Goal: Task Accomplishment & Management: Complete application form

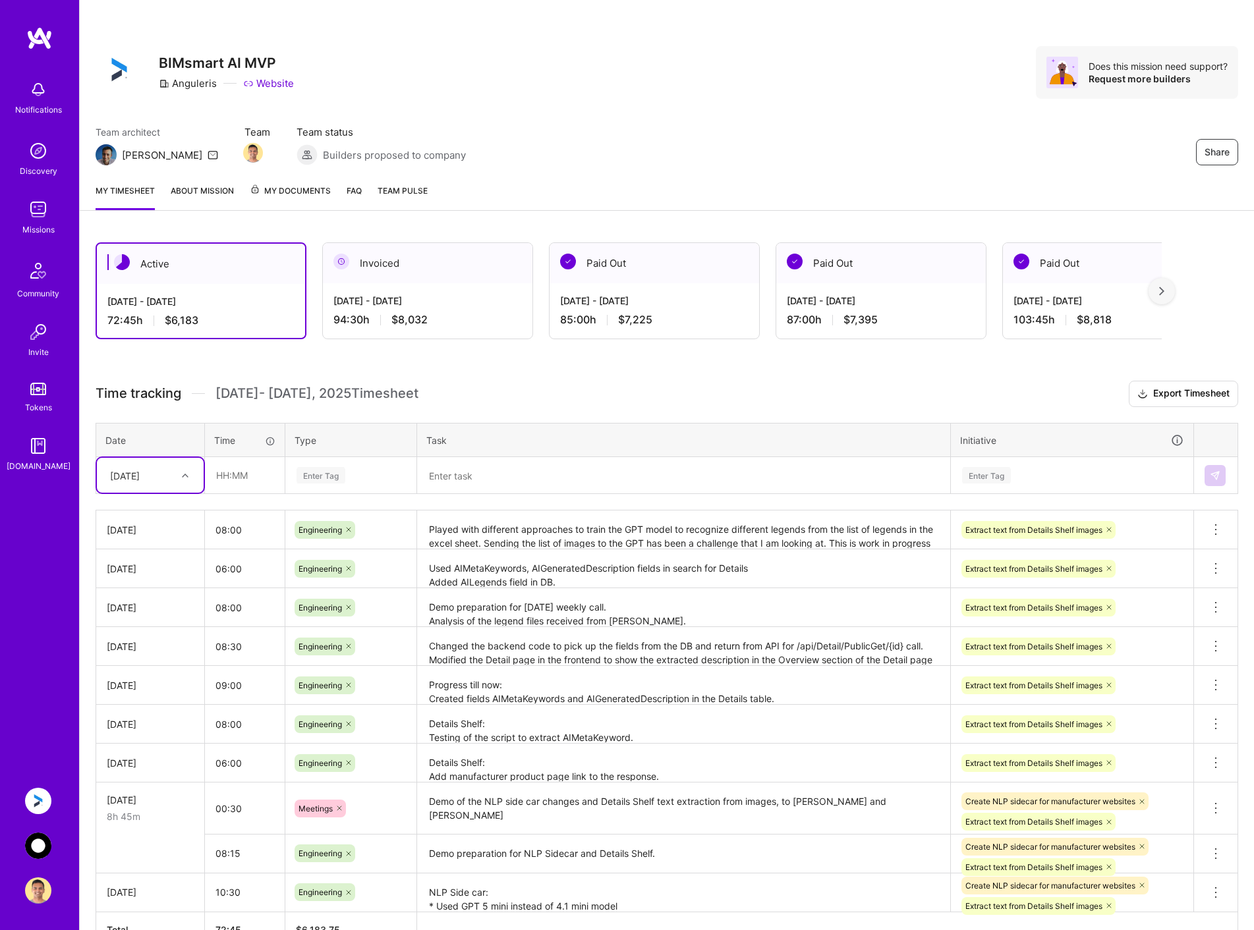
scroll to position [82, 0]
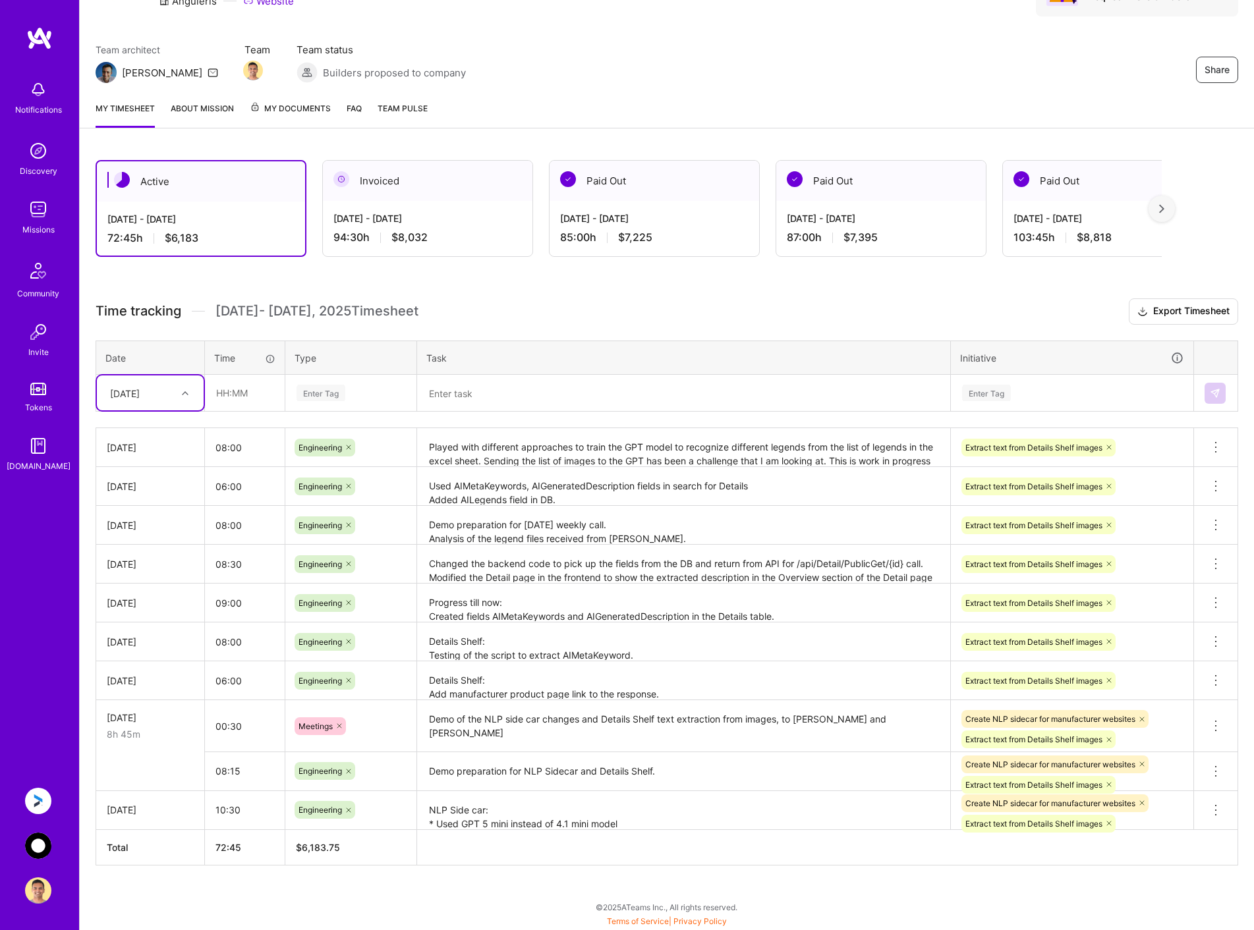
click at [39, 841] on img at bounding box center [38, 846] width 26 height 26
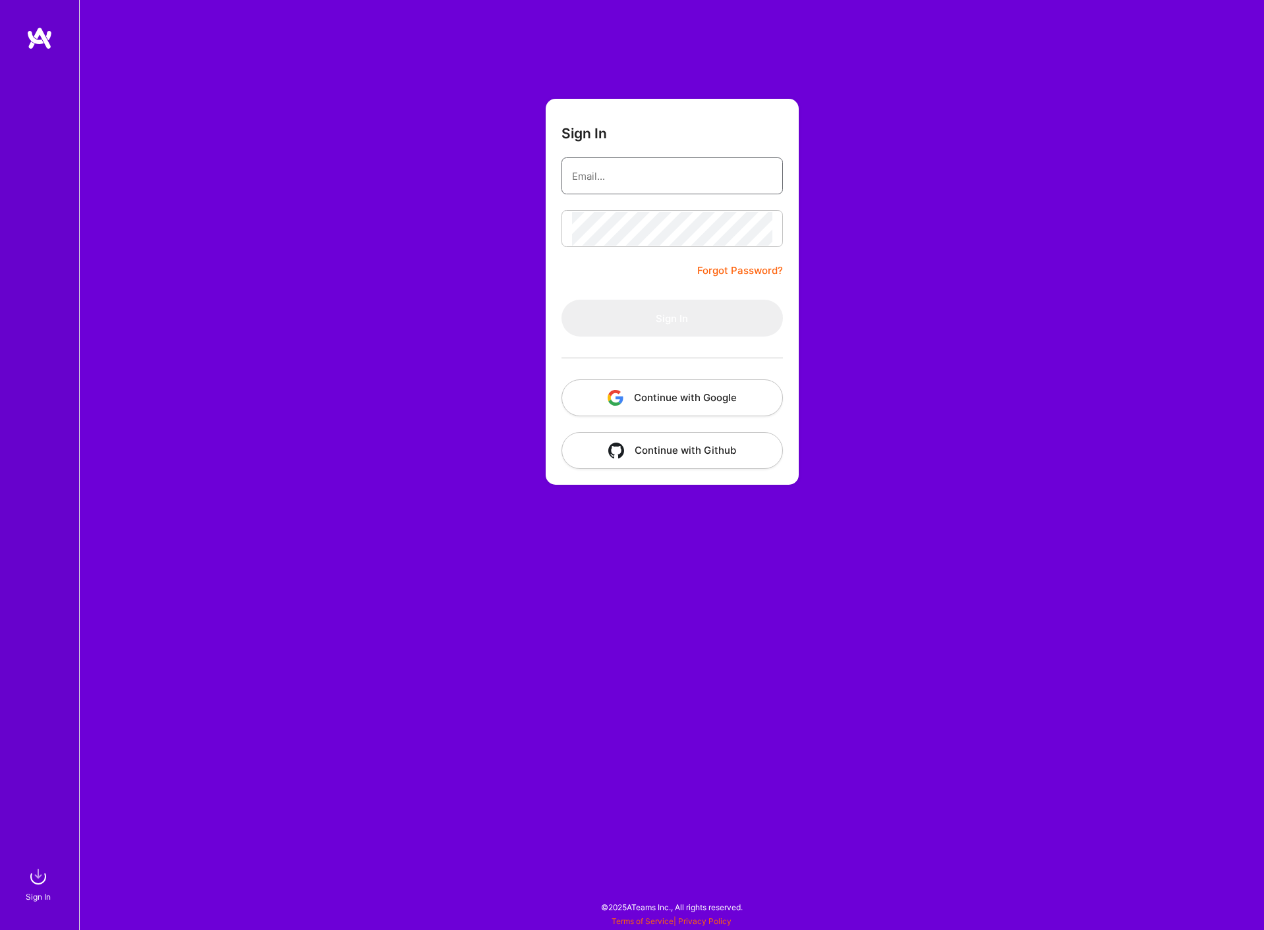
type input "[PERSON_NAME][EMAIL_ADDRESS][DOMAIN_NAME]"
click at [673, 326] on button "Sign In" at bounding box center [671, 318] width 221 height 37
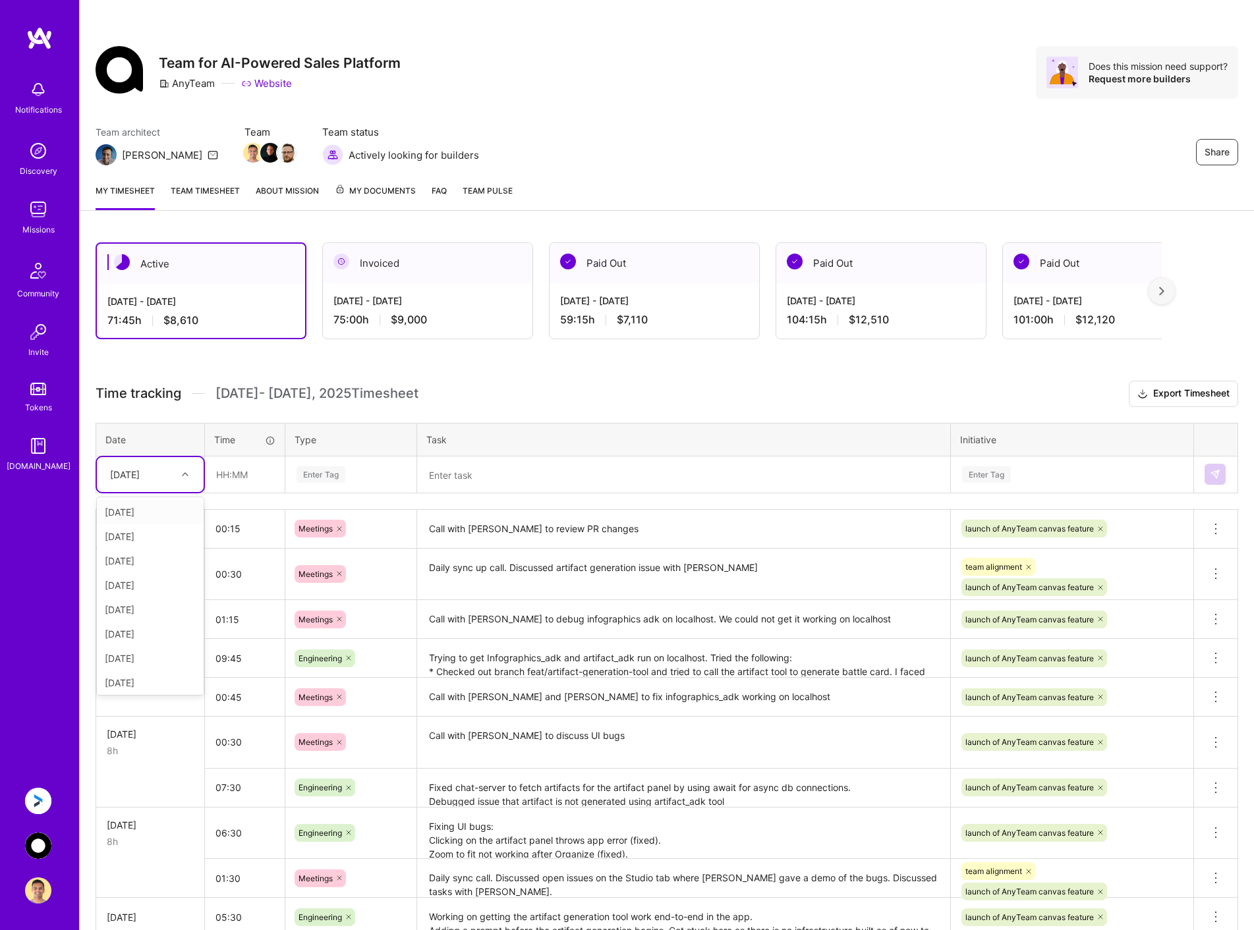
click at [175, 476] on div "[DATE]" at bounding box center [139, 475] width 73 height 22
click at [134, 653] on div "[DATE]" at bounding box center [150, 656] width 107 height 24
click at [250, 475] on input "text" at bounding box center [245, 474] width 78 height 35
click at [167, 528] on div "[DATE]" at bounding box center [150, 529] width 87 height 14
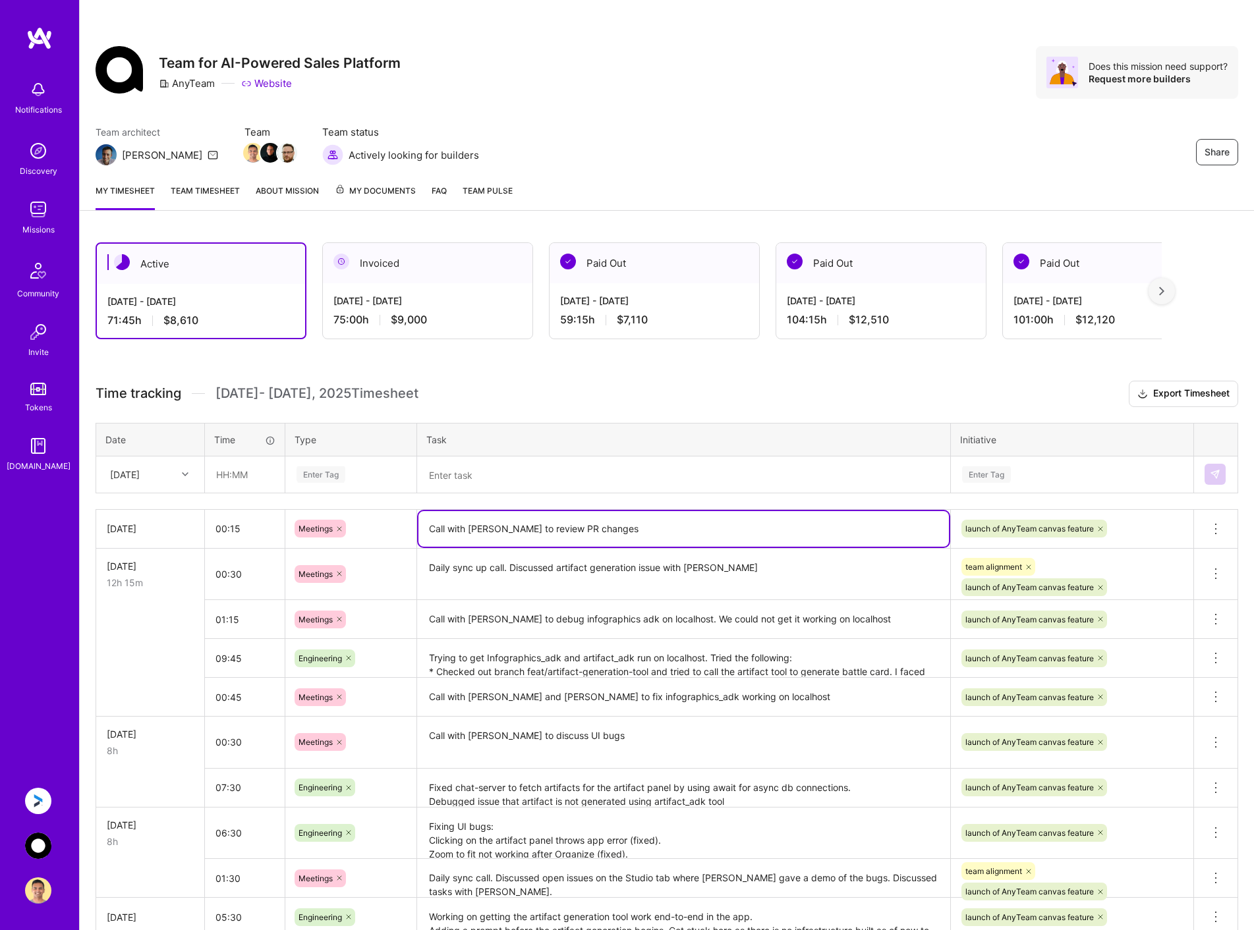
drag, startPoint x: 425, startPoint y: 530, endPoint x: 627, endPoint y: 533, distance: 202.3
click at [627, 533] on textarea "Call with [PERSON_NAME] to review PR changes" at bounding box center [683, 529] width 530 height 36
click at [167, 475] on div "[DATE]" at bounding box center [139, 475] width 73 height 22
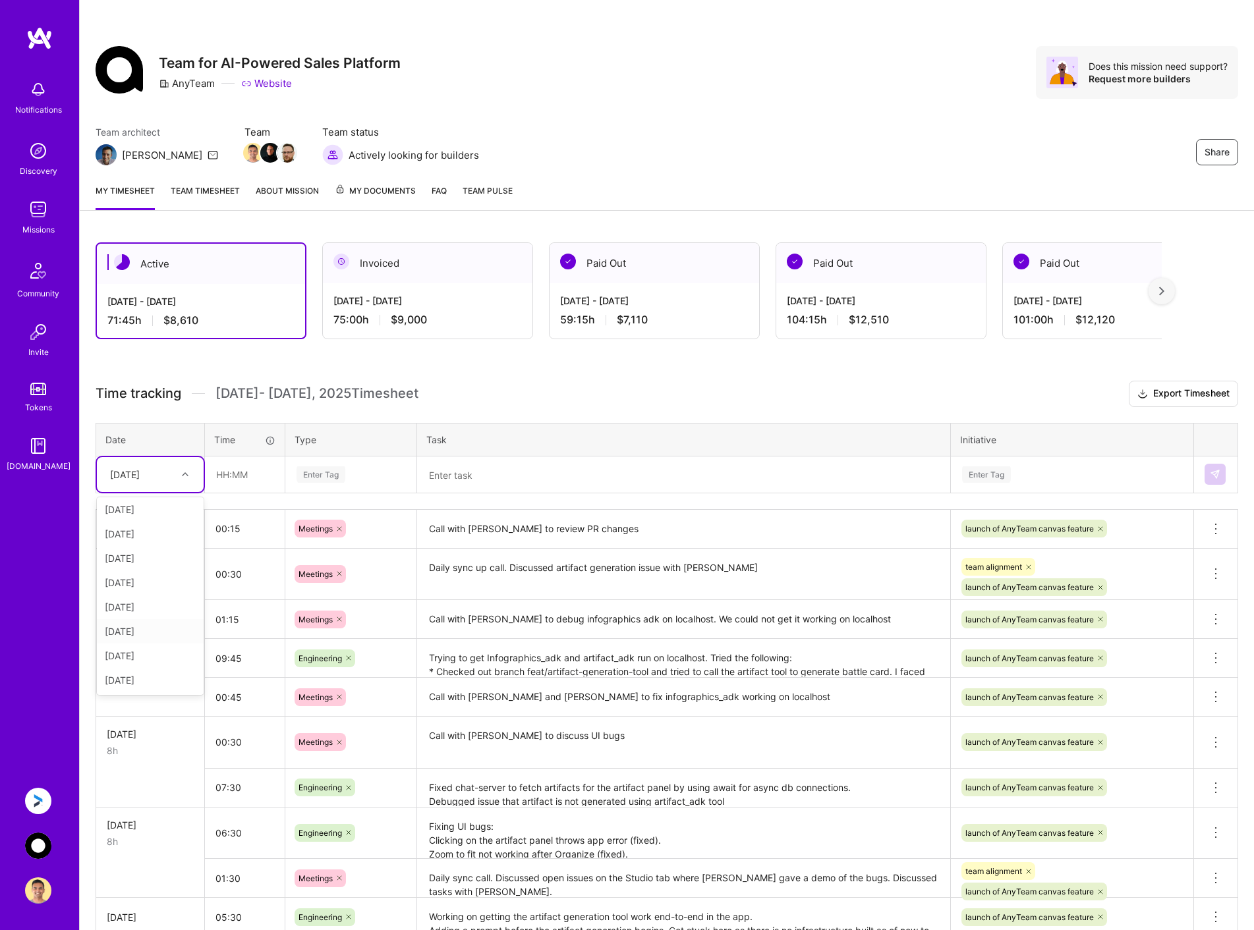
click at [144, 631] on div "[DATE]" at bounding box center [150, 631] width 107 height 24
click at [263, 477] on input "text" at bounding box center [245, 474] width 78 height 35
click at [487, 384] on h3 "Time tracking [DATE] - [DATE] Timesheet Export Timesheet" at bounding box center [667, 394] width 1143 height 26
click at [142, 482] on div "[DATE]" at bounding box center [139, 475] width 73 height 22
click at [146, 631] on div "[DATE]" at bounding box center [150, 631] width 107 height 24
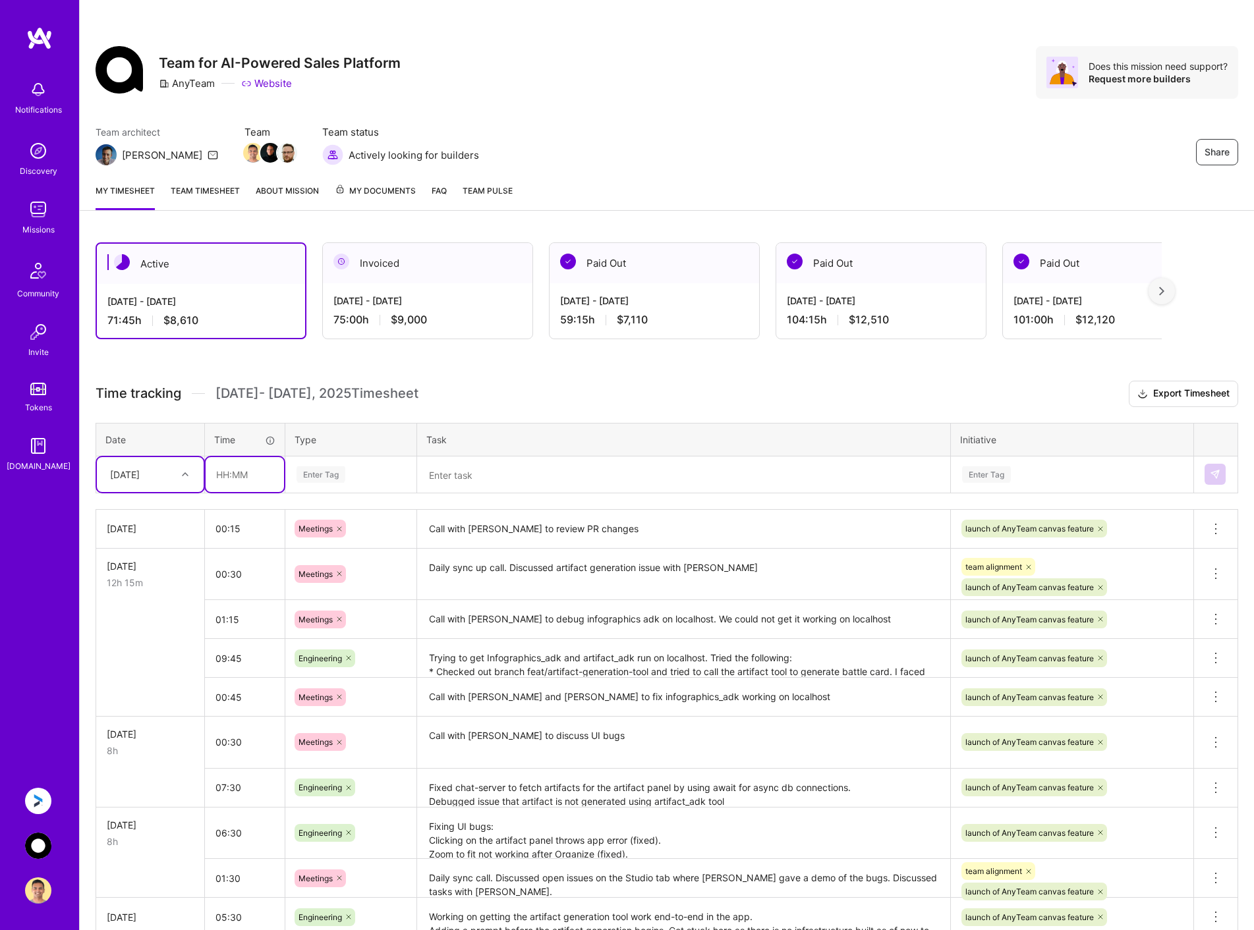
click at [258, 482] on input "text" at bounding box center [245, 474] width 78 height 35
click at [204, 196] on link "Team timesheet" at bounding box center [205, 197] width 69 height 26
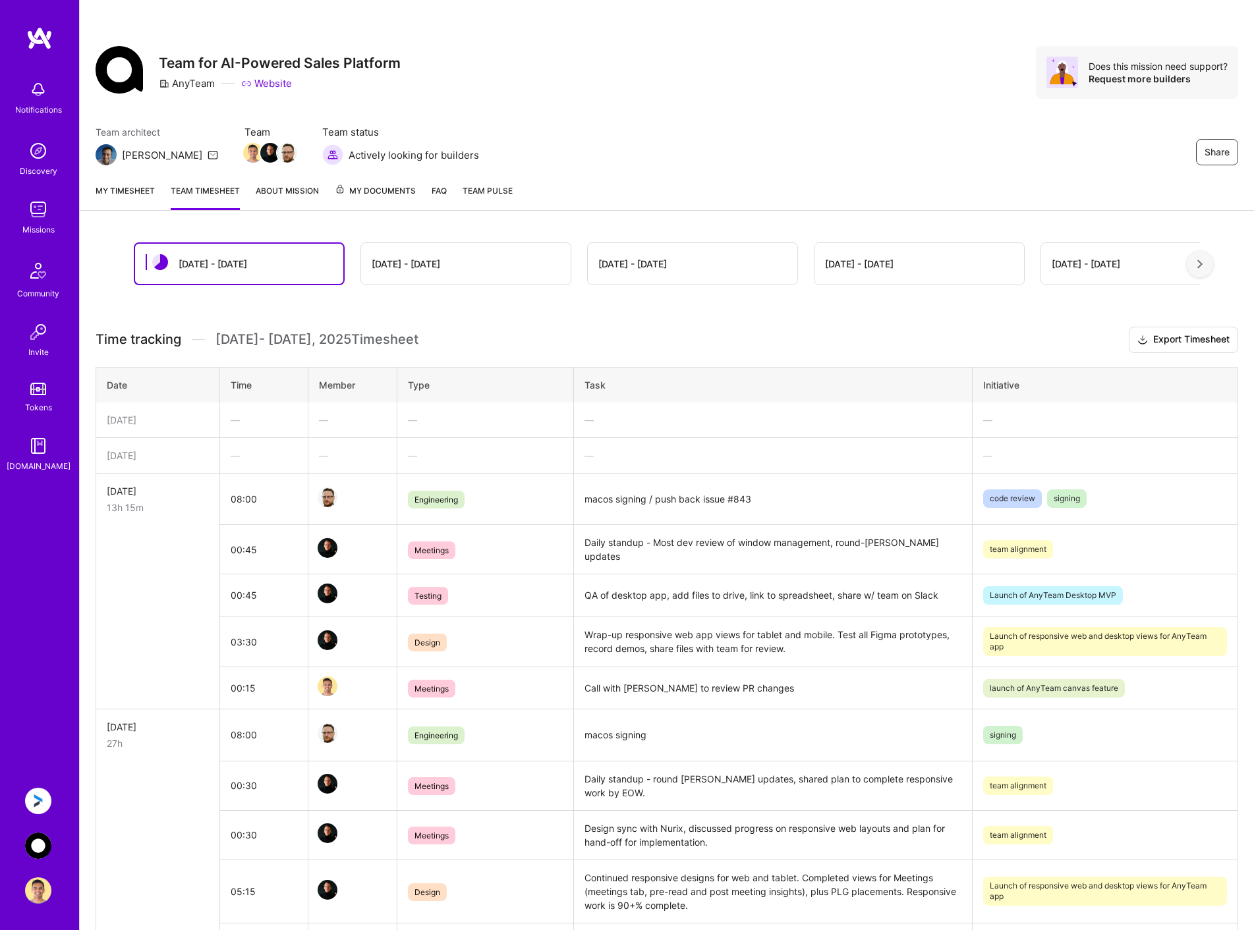
click at [123, 193] on link "My timesheet" at bounding box center [125, 197] width 59 height 26
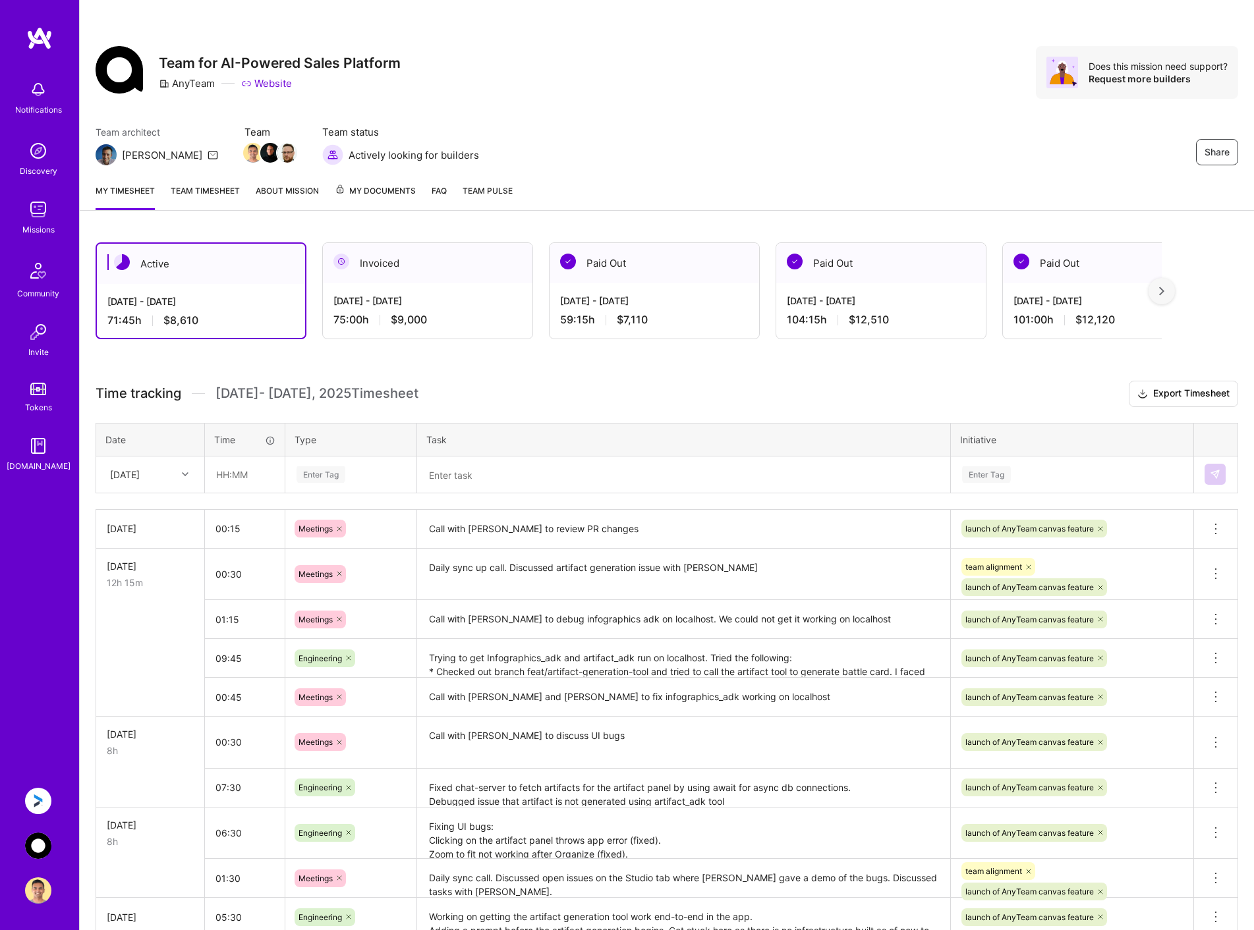
click at [140, 478] on div "[DATE]" at bounding box center [125, 475] width 30 height 14
click at [148, 655] on div "[DATE]" at bounding box center [150, 656] width 107 height 24
click at [246, 474] on input "text" at bounding box center [245, 474] width 78 height 35
type input "00:45"
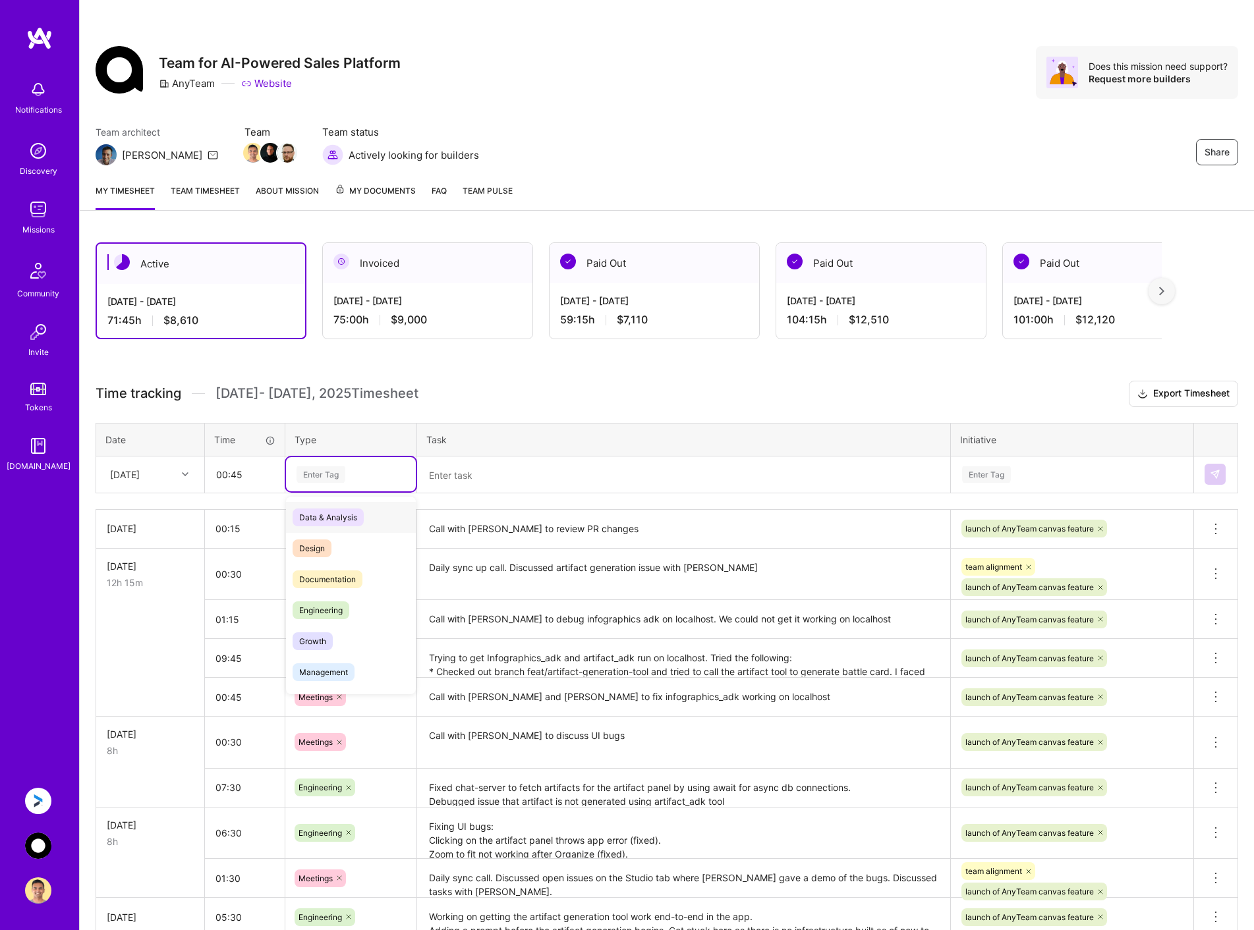
click at [346, 474] on div "Enter Tag" at bounding box center [350, 475] width 111 height 16
click at [347, 537] on div "Meetings" at bounding box center [351, 536] width 130 height 31
click at [478, 470] on textarea at bounding box center [683, 475] width 530 height 34
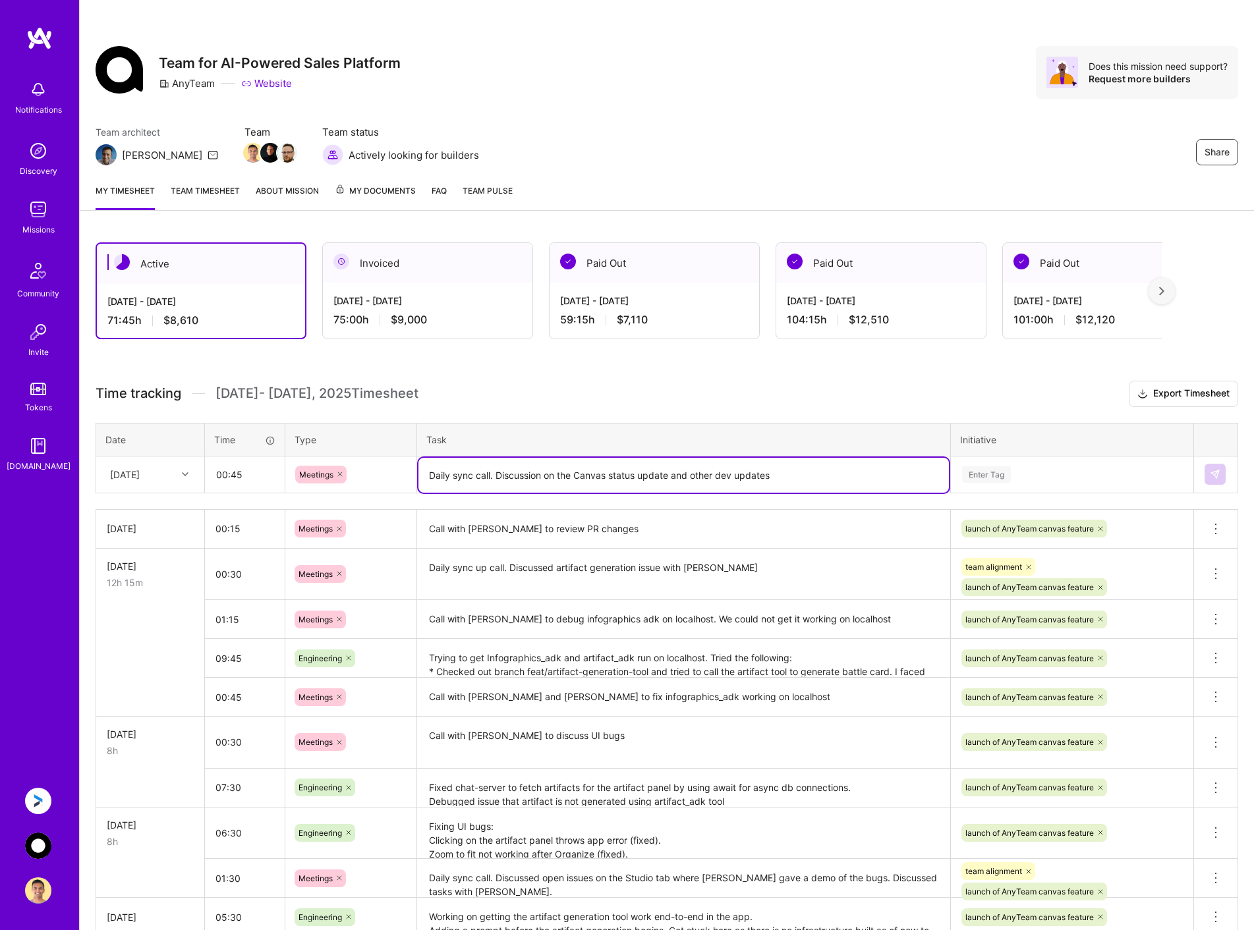
type textarea "Daily sync call. Discussion on the Canvas status update and other dev updates"
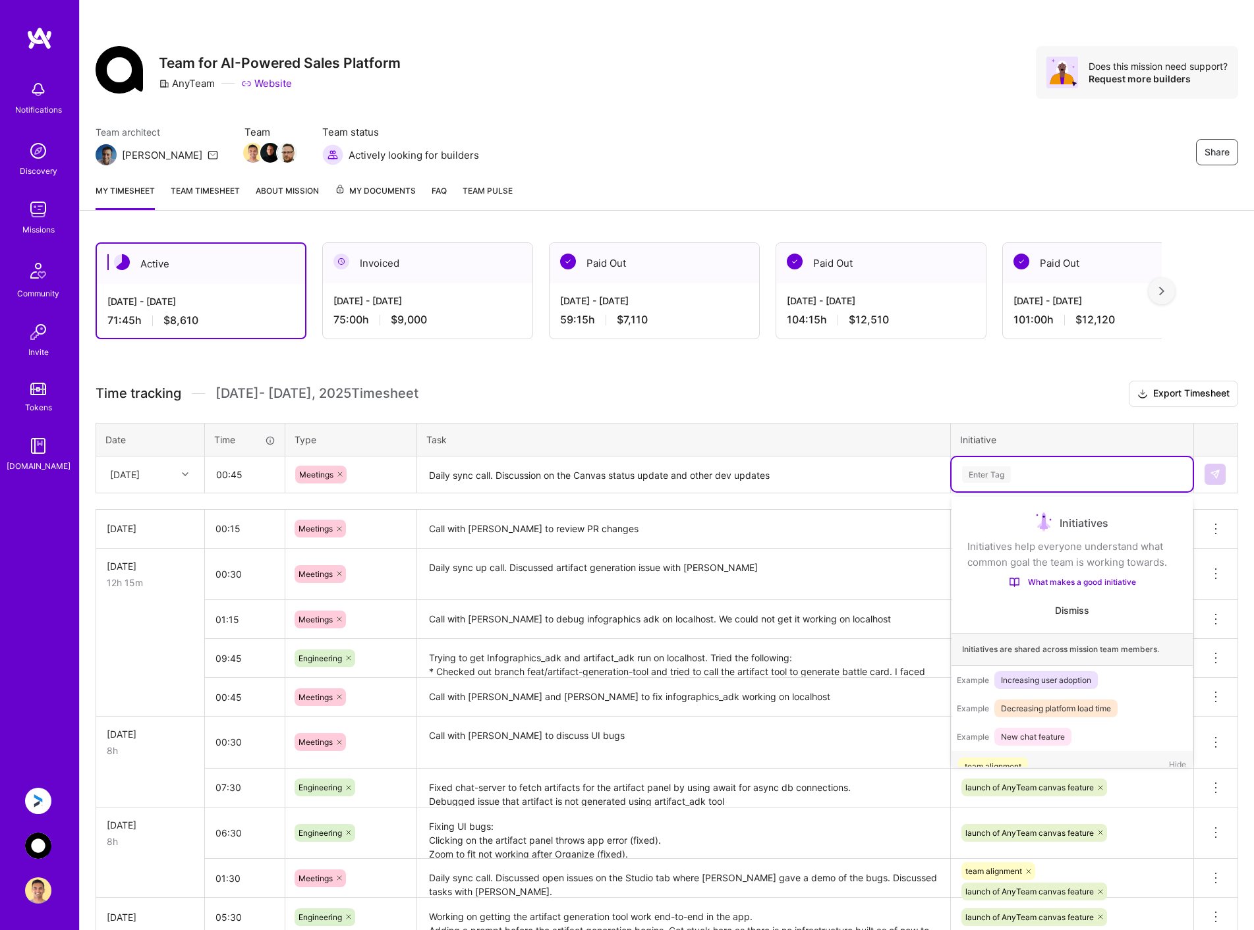
click at [1095, 475] on div "Enter Tag" at bounding box center [1072, 475] width 223 height 16
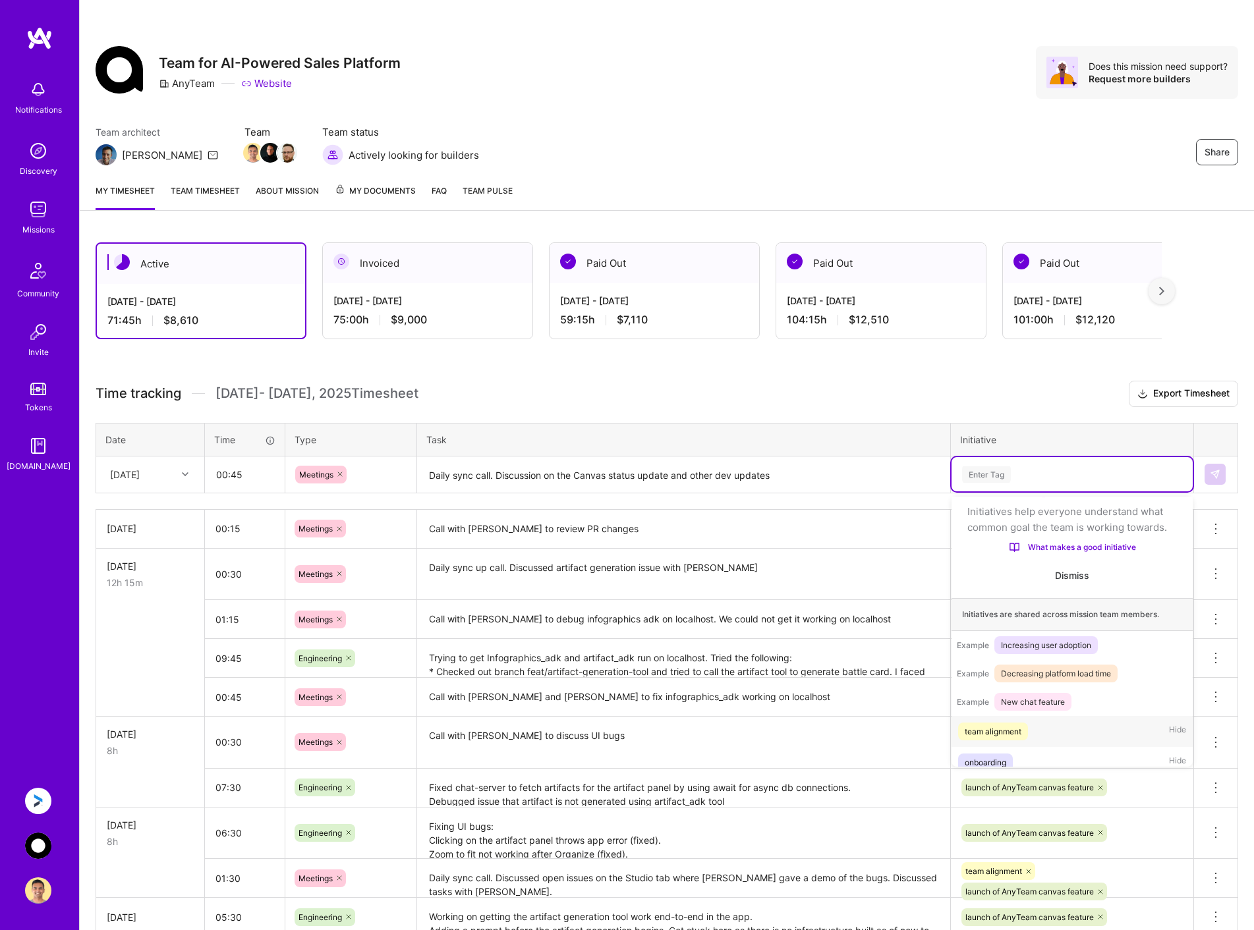
scroll to position [42, 0]
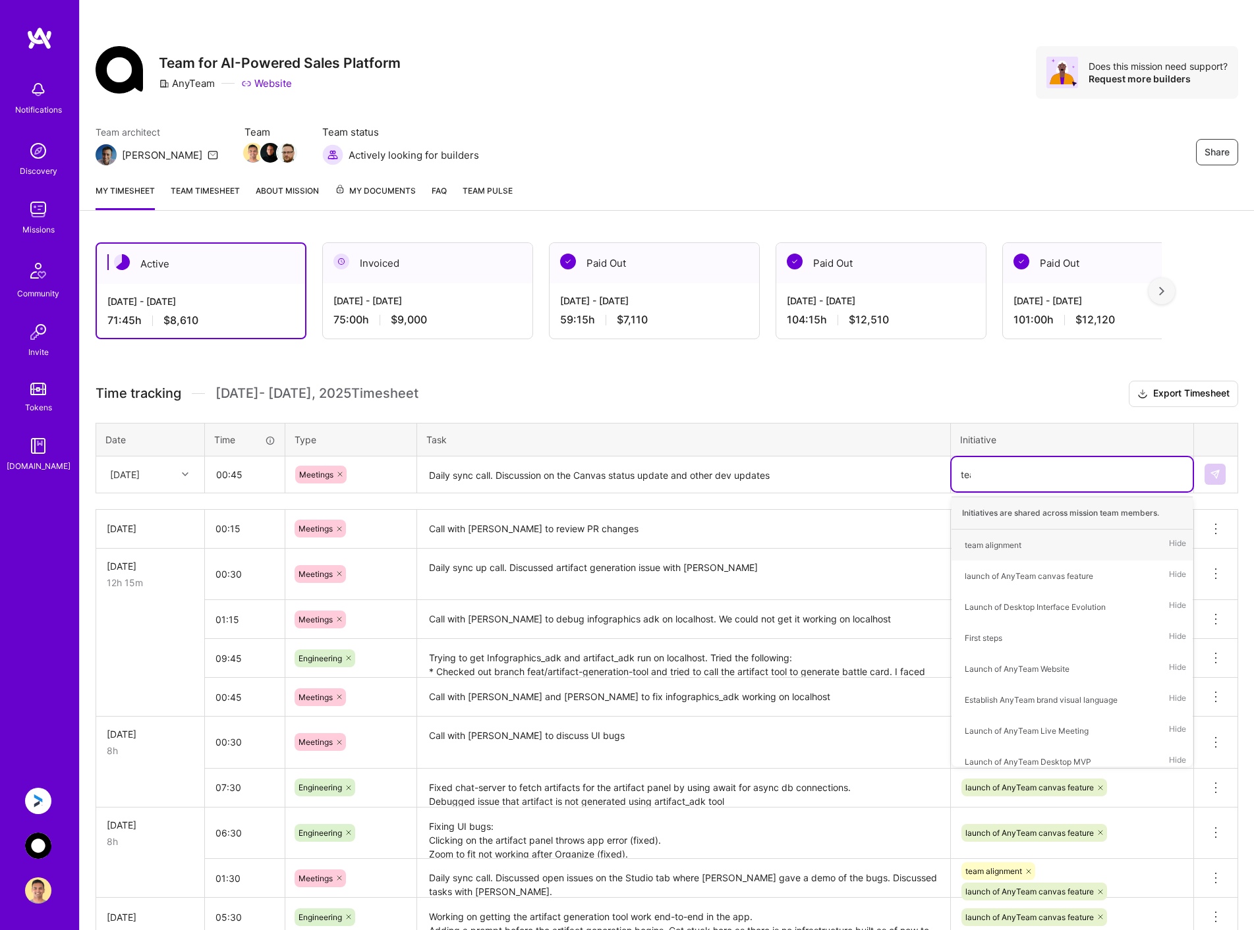
type input "team"
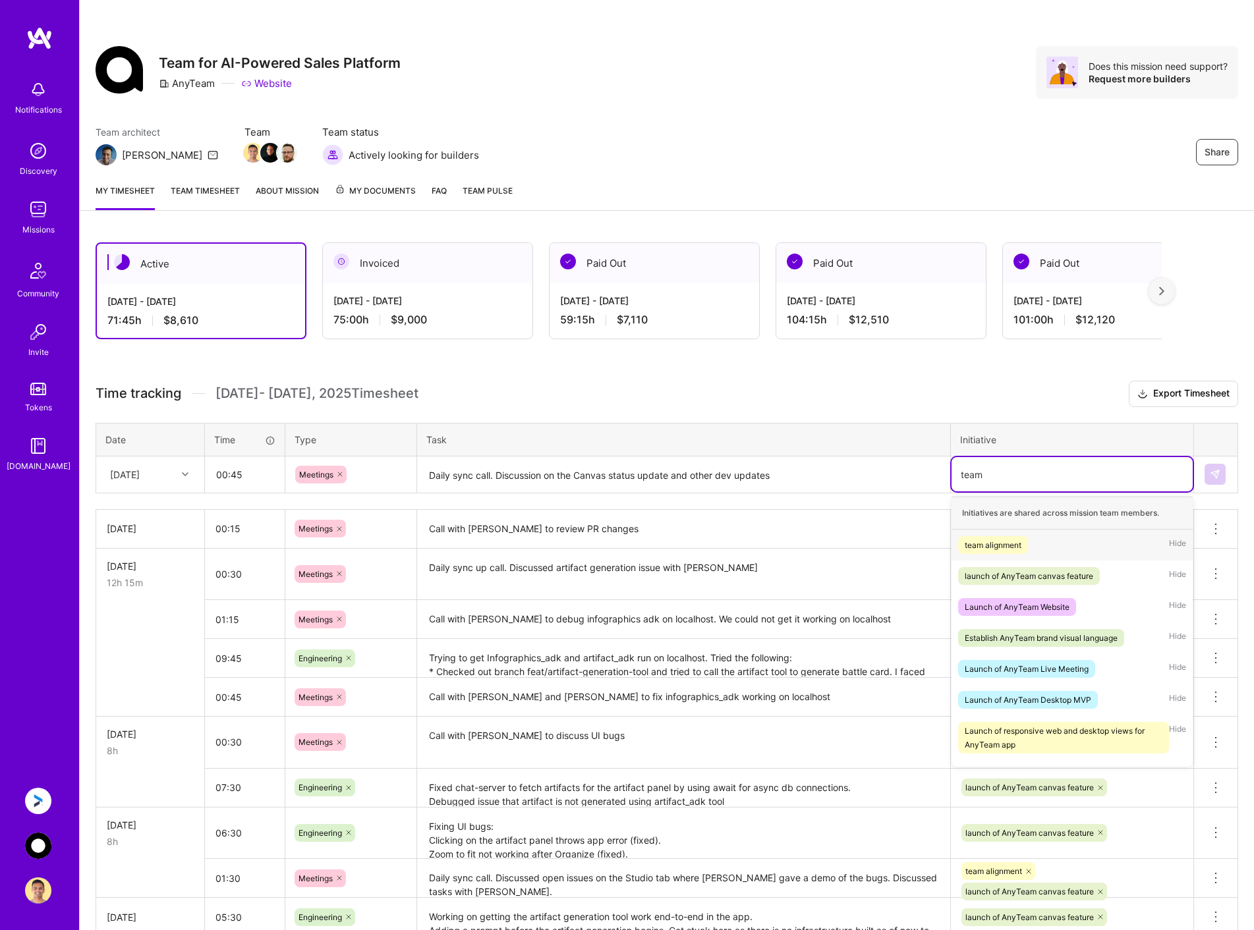
click at [1083, 544] on div "team alignment Hide" at bounding box center [1072, 545] width 241 height 31
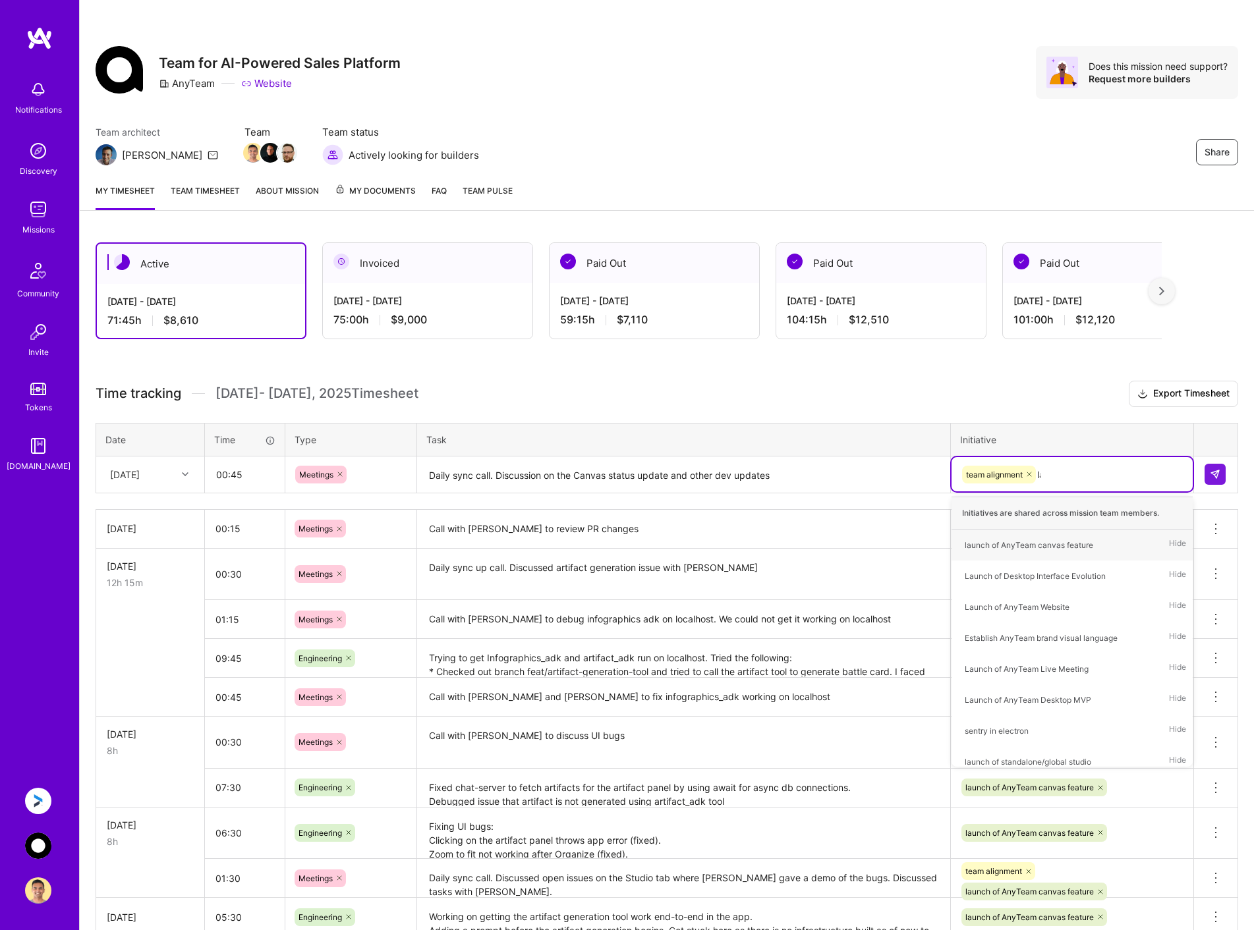
type input "[PERSON_NAME]"
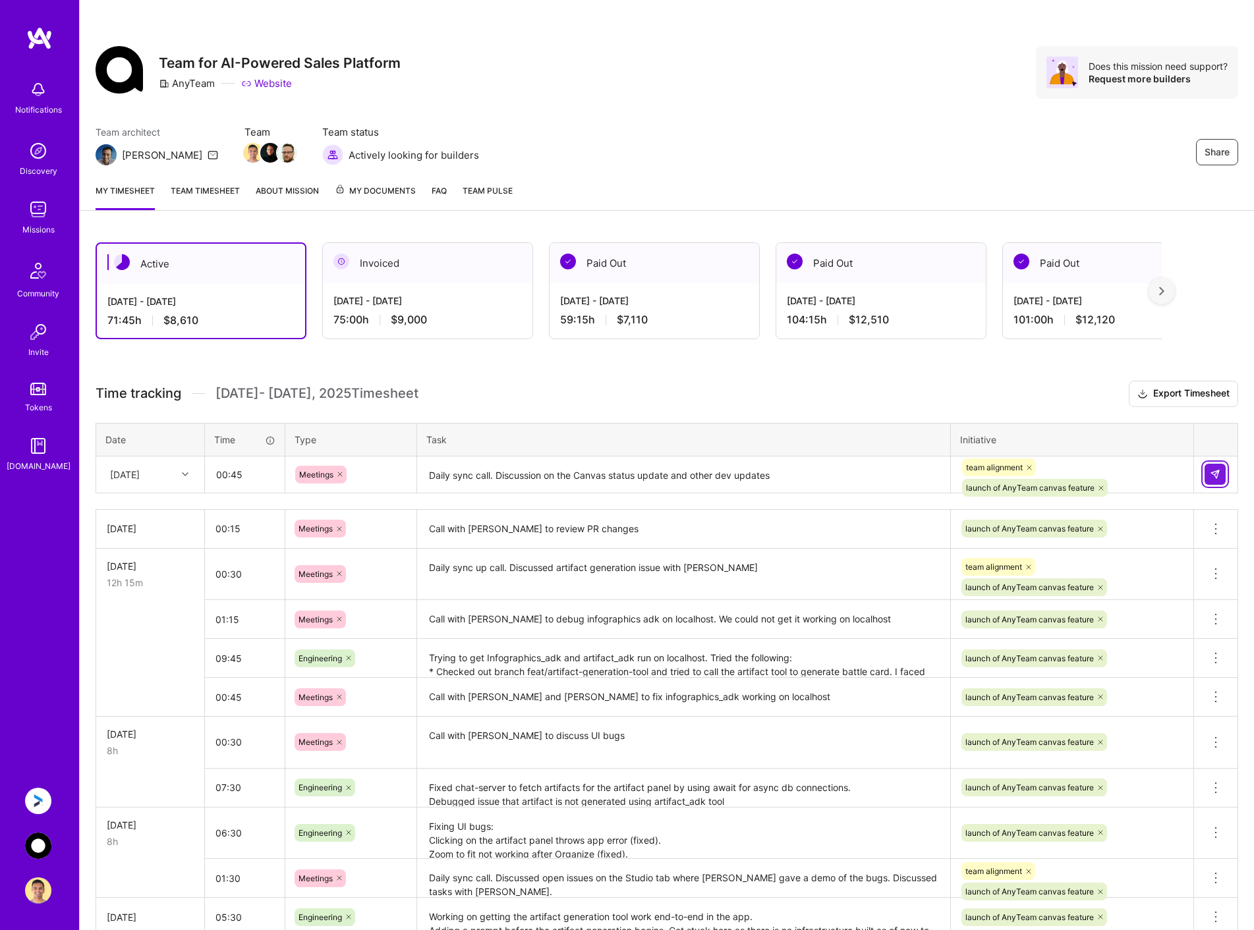
click at [1220, 474] on img at bounding box center [1215, 474] width 11 height 11
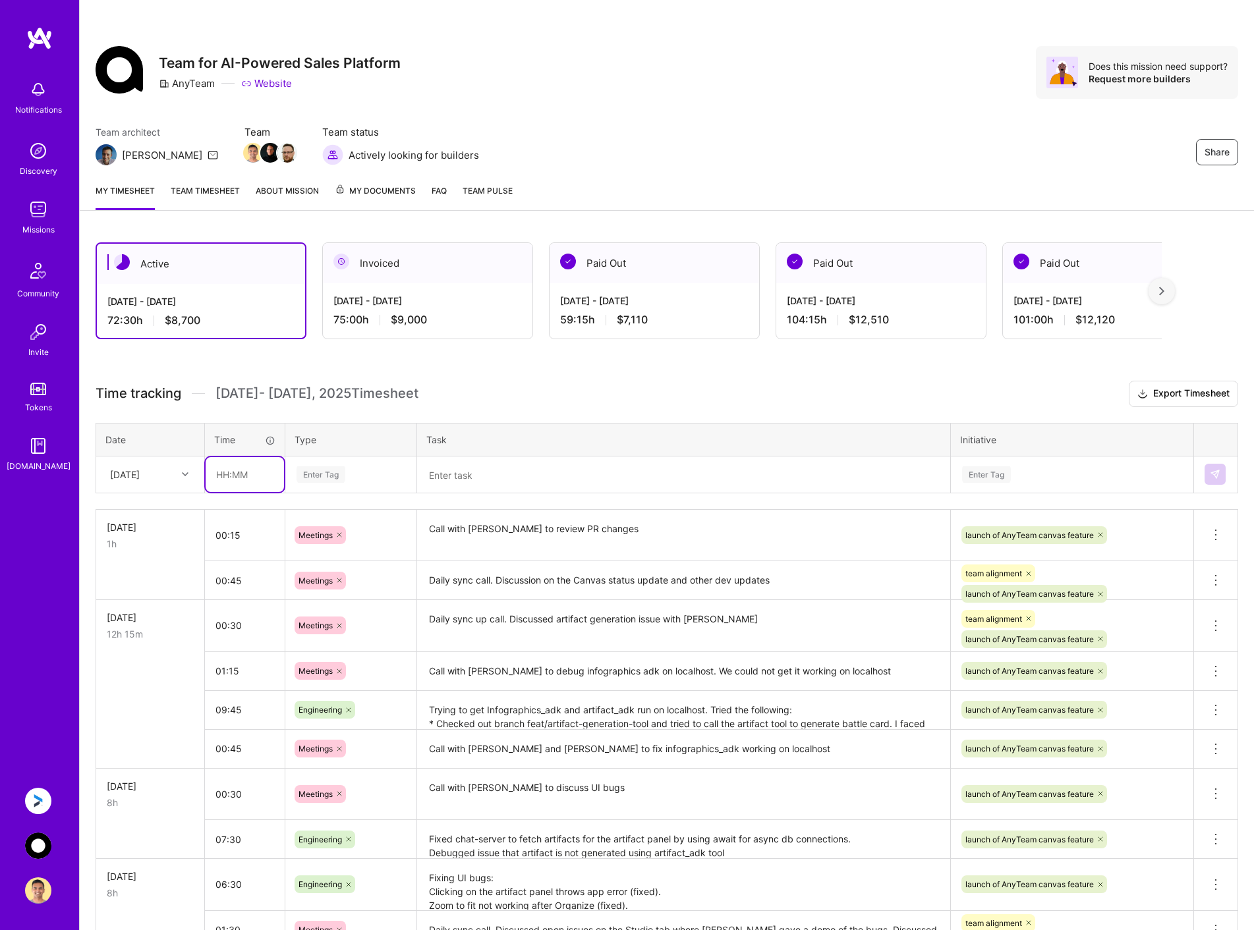
click at [226, 478] on input "text" at bounding box center [245, 474] width 78 height 35
type input "07:15"
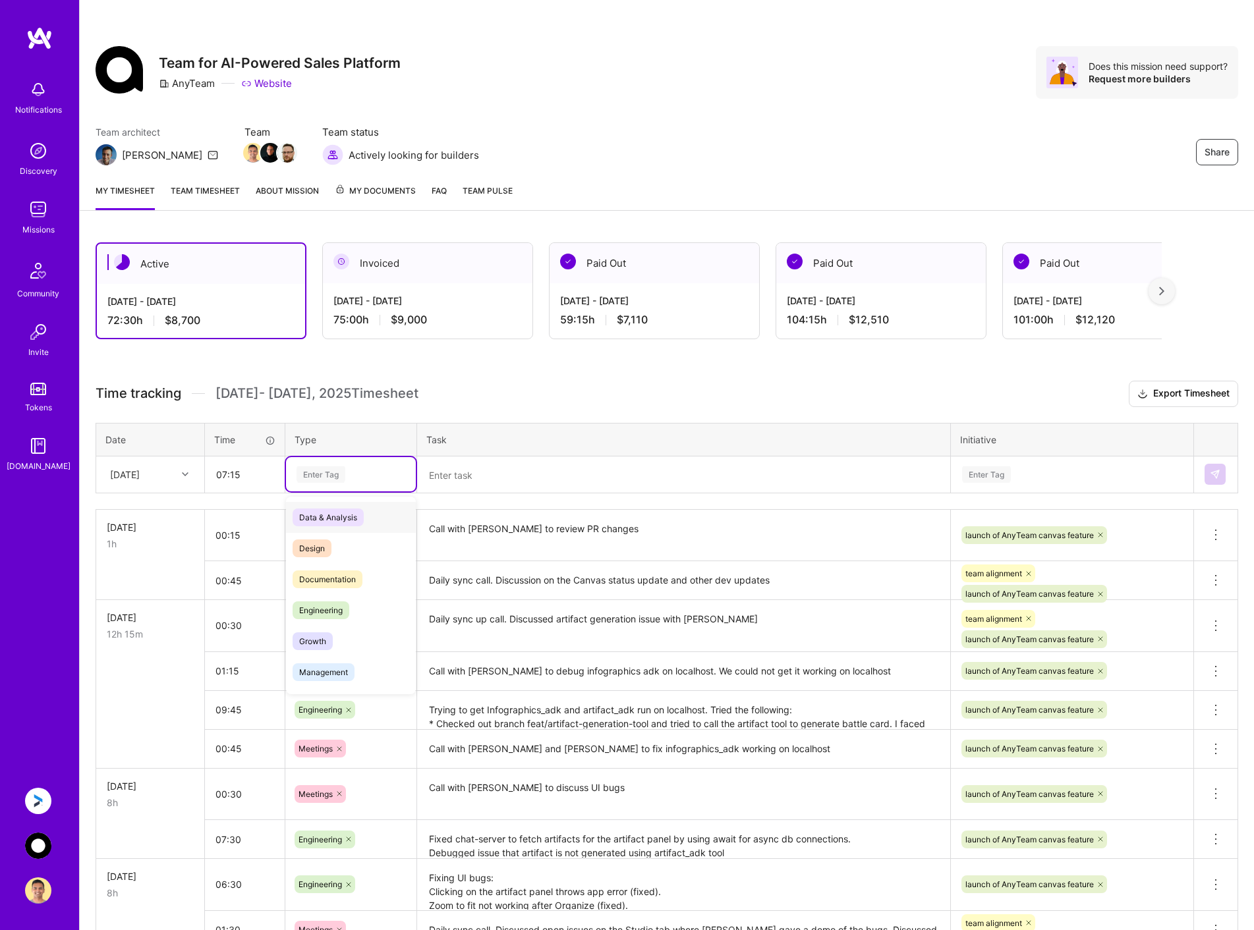
click at [365, 474] on div "Enter Tag" at bounding box center [350, 475] width 111 height 16
click at [374, 613] on div "Engineering" at bounding box center [351, 610] width 130 height 31
click at [458, 472] on textarea at bounding box center [683, 475] width 530 height 35
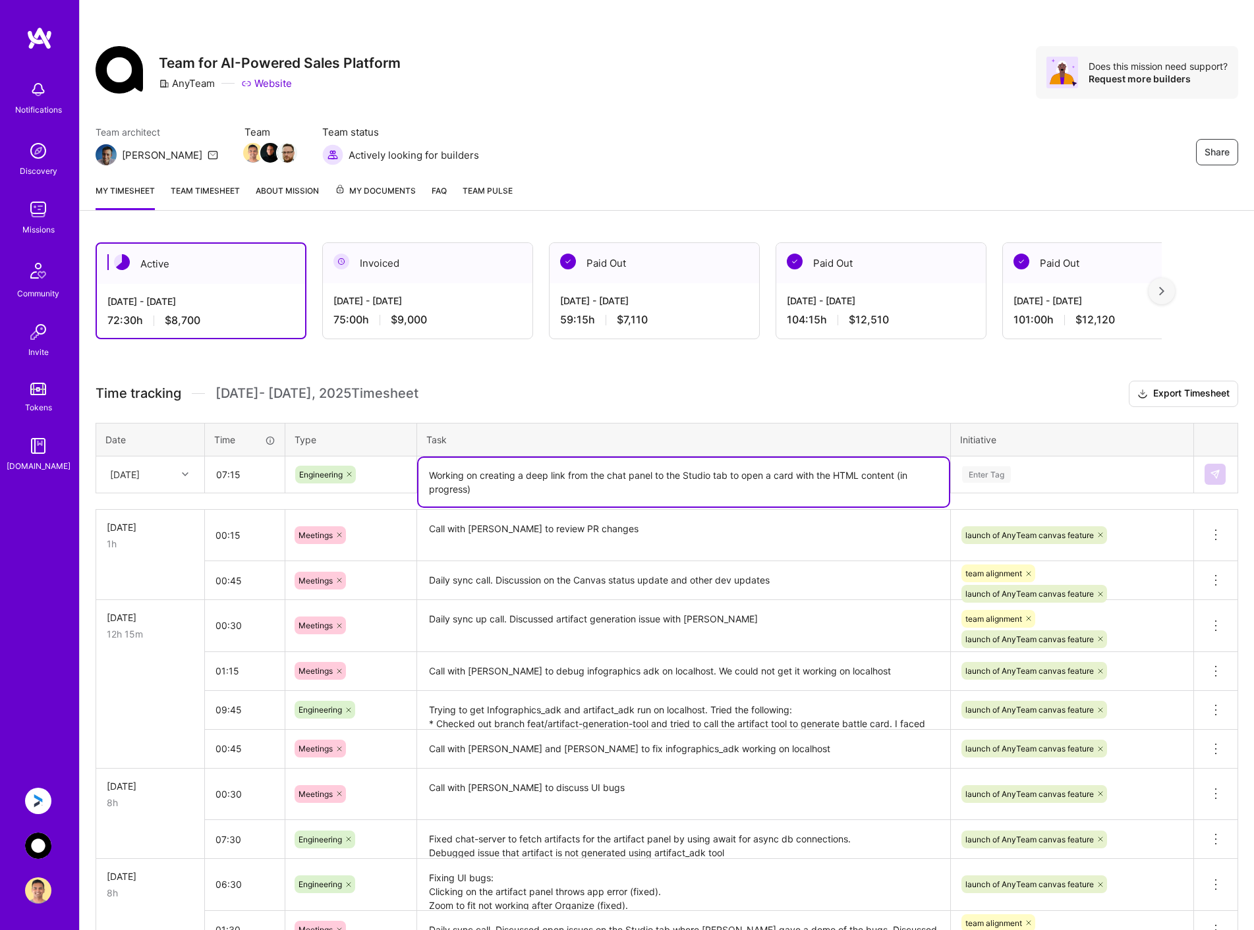
type textarea "Working on creating a deep link from the chat panel to the Studio tab to open a…"
click at [1041, 476] on div "Enter Tag" at bounding box center [1072, 475] width 223 height 16
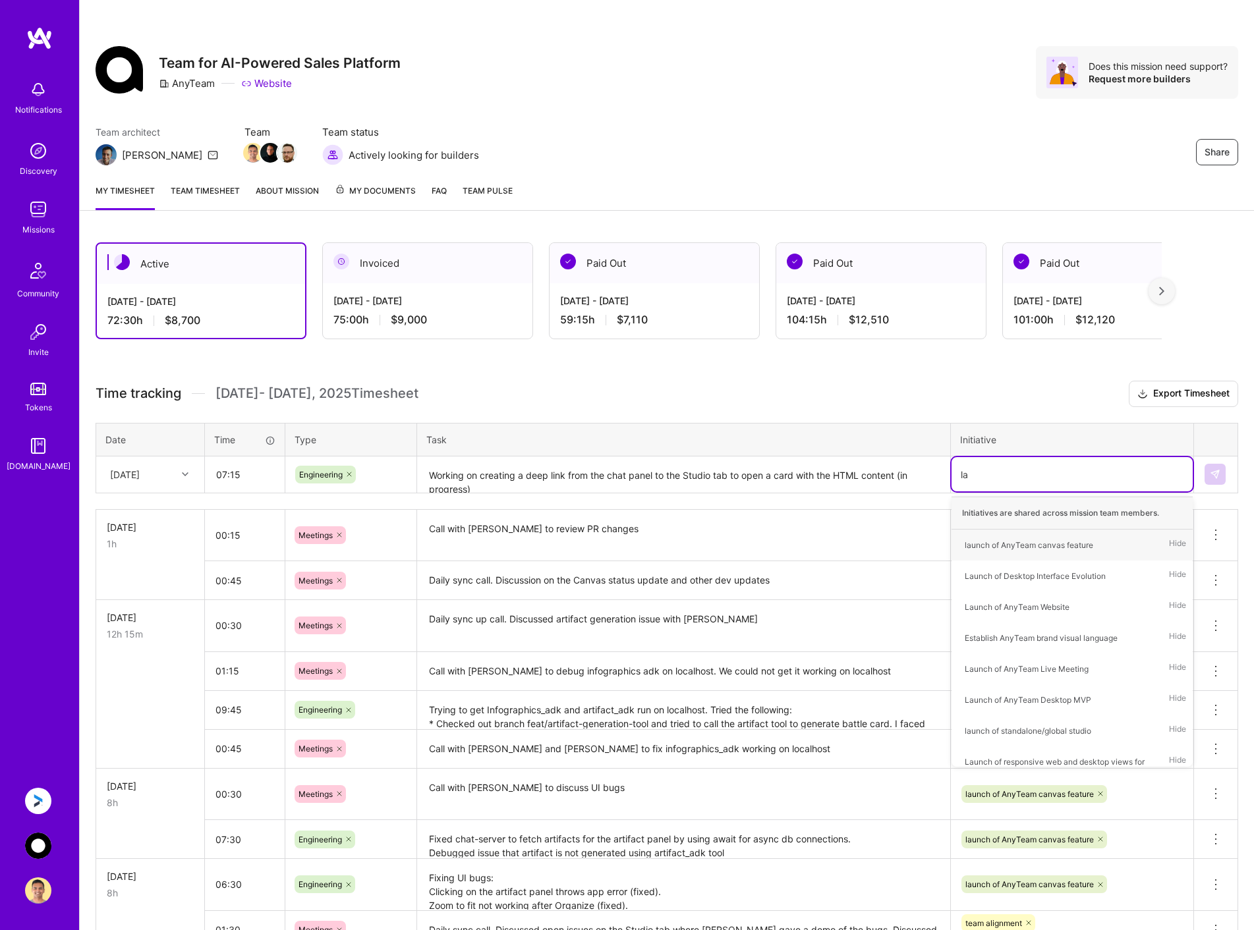
type input "[PERSON_NAME]"
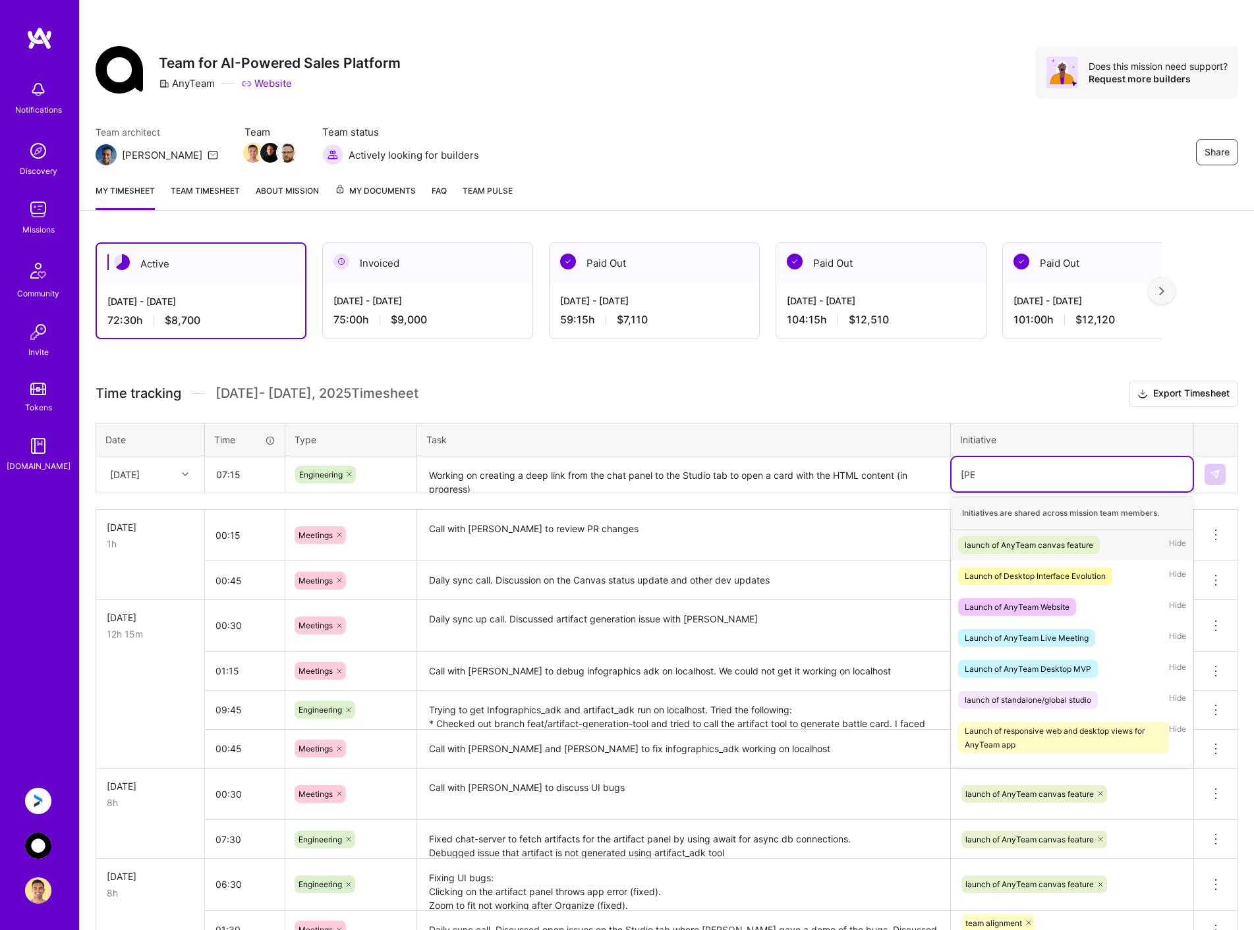
click at [1033, 544] on div "launch of AnyTeam canvas feature" at bounding box center [1029, 545] width 128 height 14
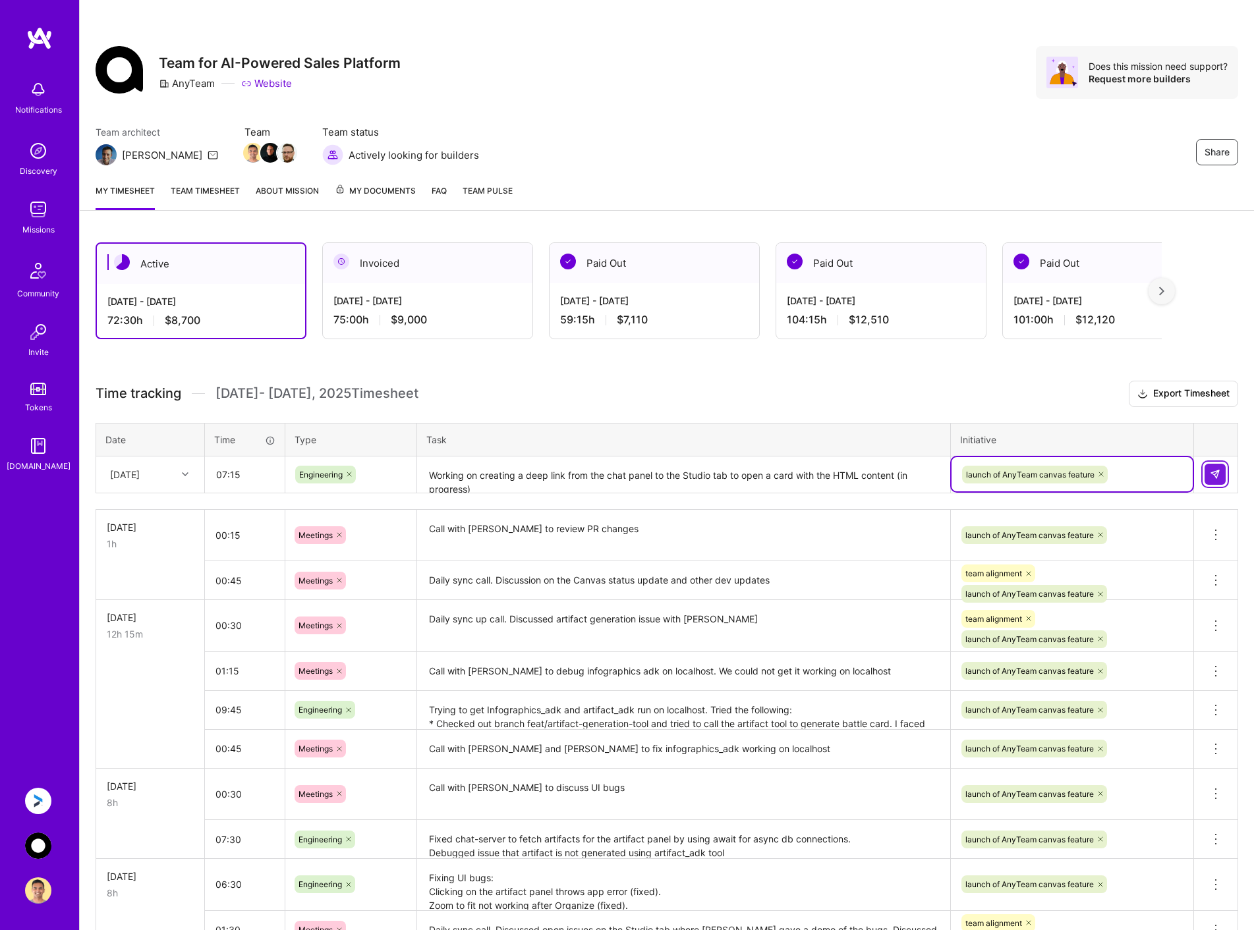
click at [1210, 474] on img at bounding box center [1215, 474] width 11 height 11
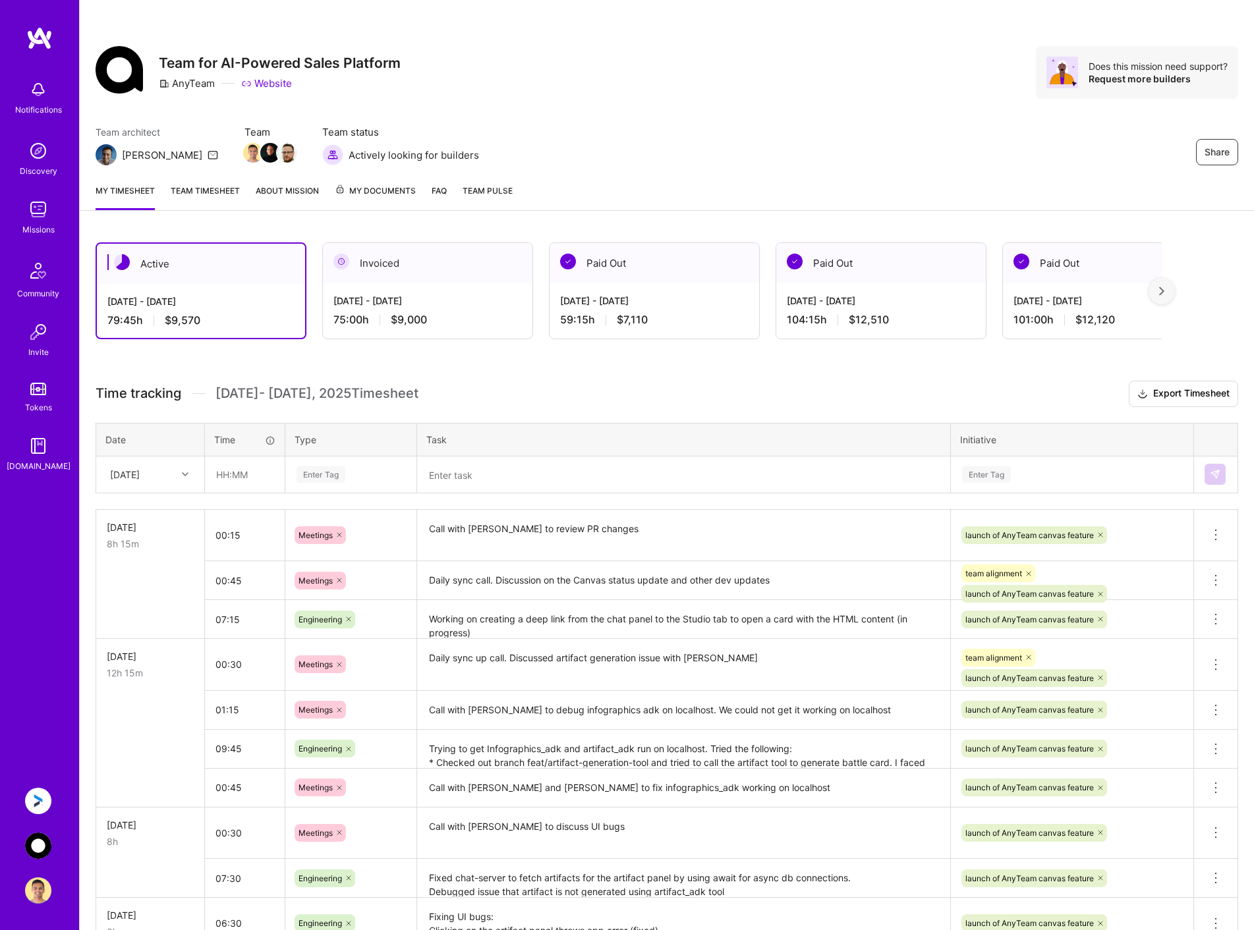
click at [47, 800] on img at bounding box center [38, 801] width 26 height 26
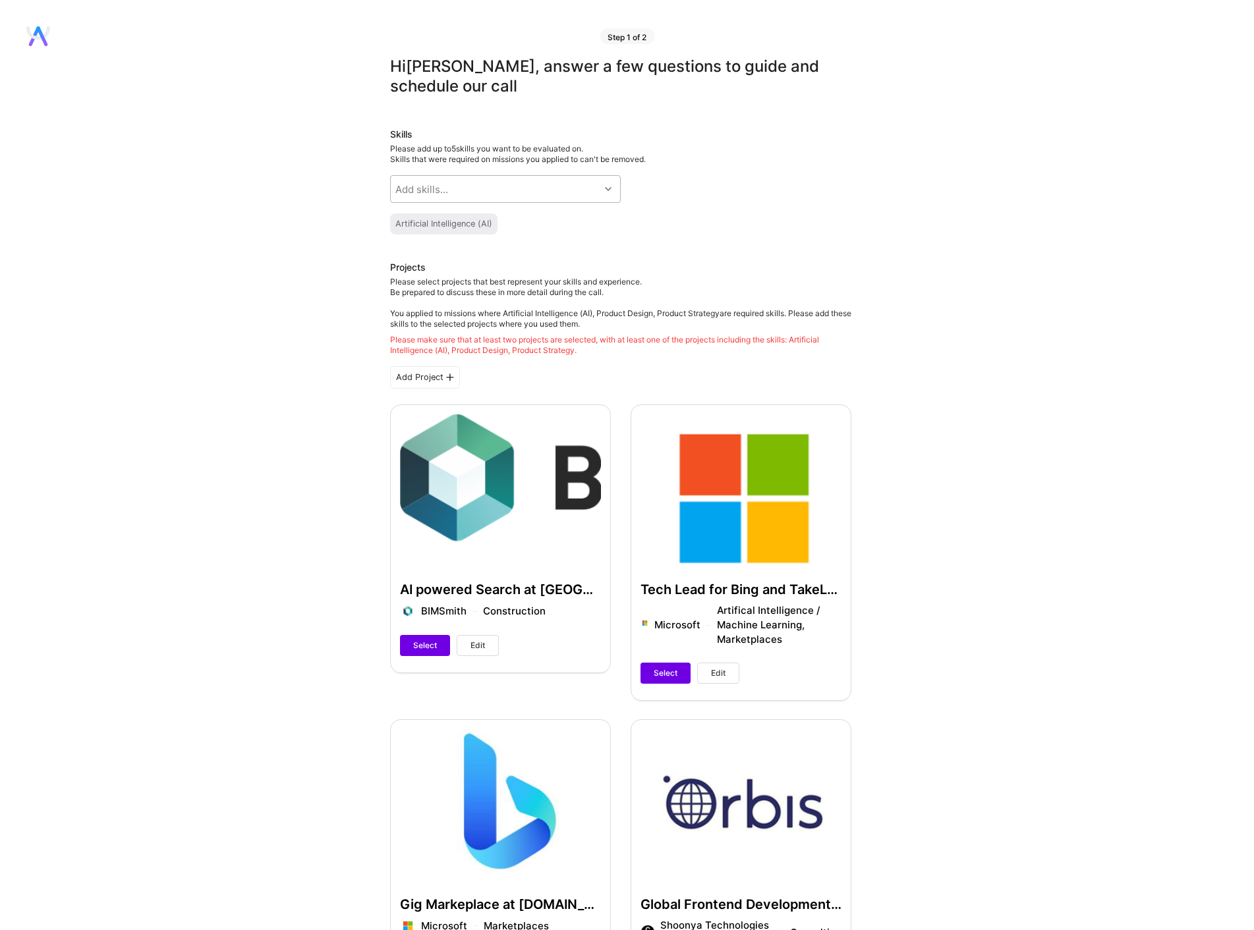
click at [561, 197] on div "Add skills..." at bounding box center [495, 189] width 209 height 26
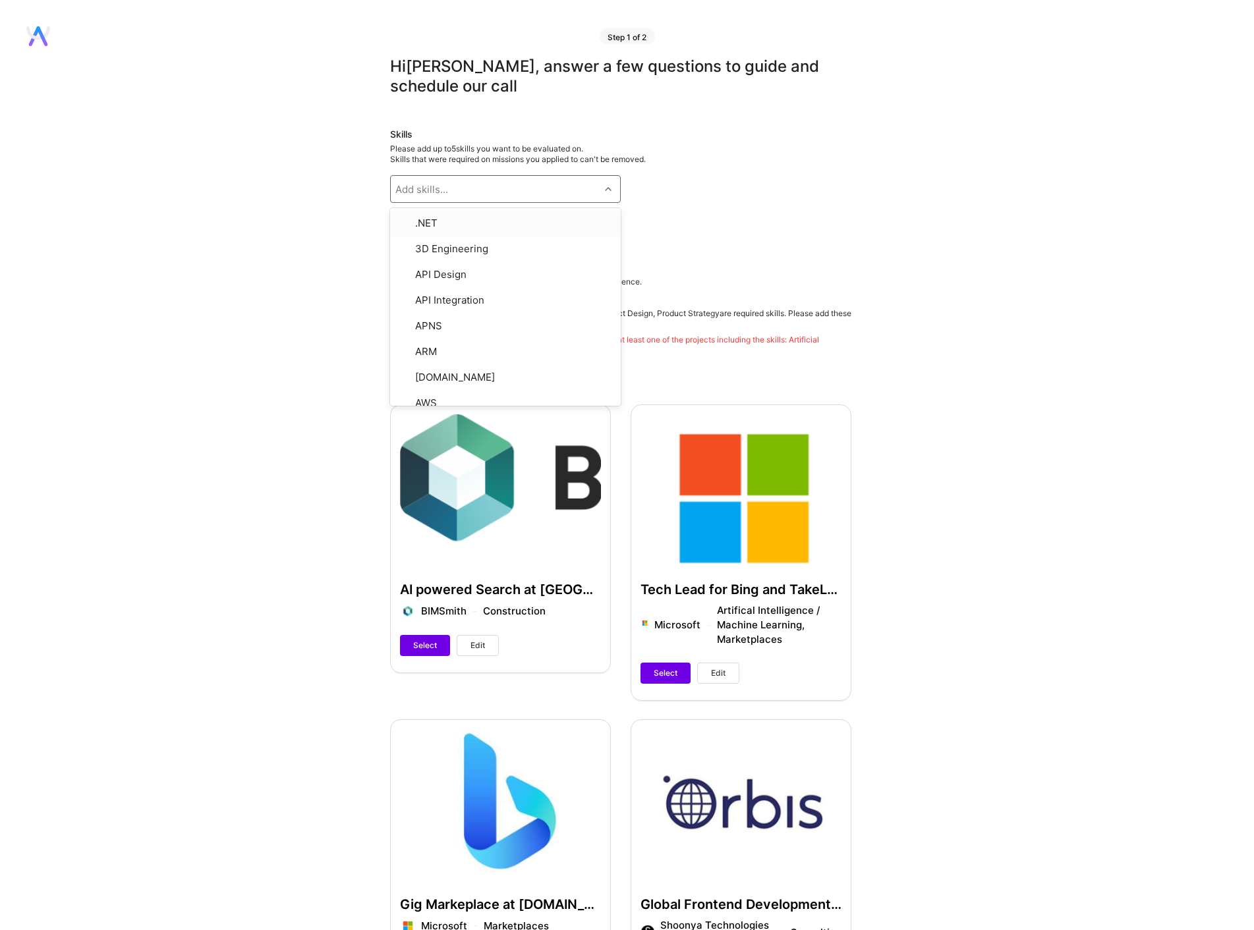
click at [775, 192] on div "Skills Please add up to 5 skills you want to be evaluated on. Skills that were …" at bounding box center [620, 181] width 461 height 107
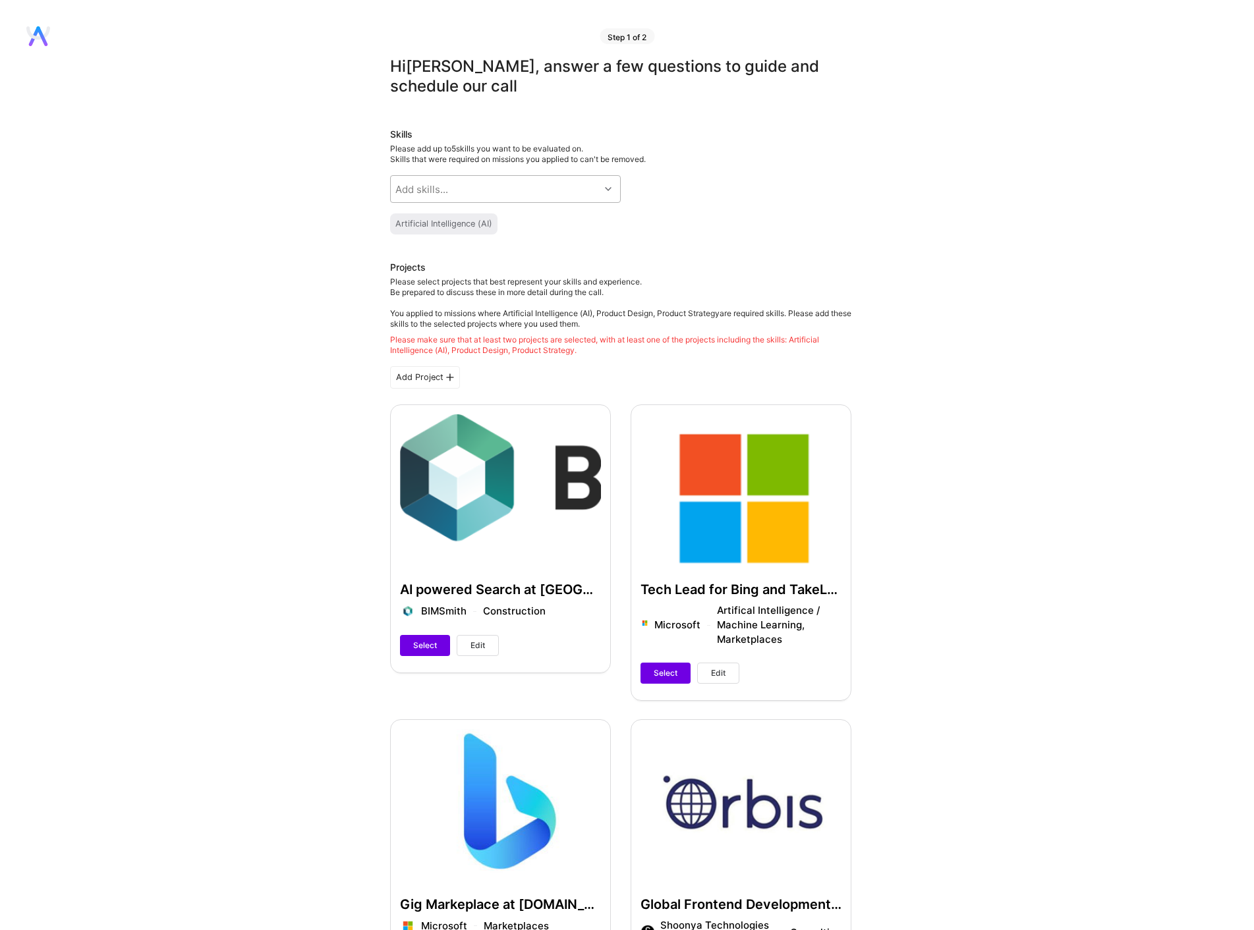
click at [563, 191] on div "Add skills..." at bounding box center [495, 189] width 209 height 26
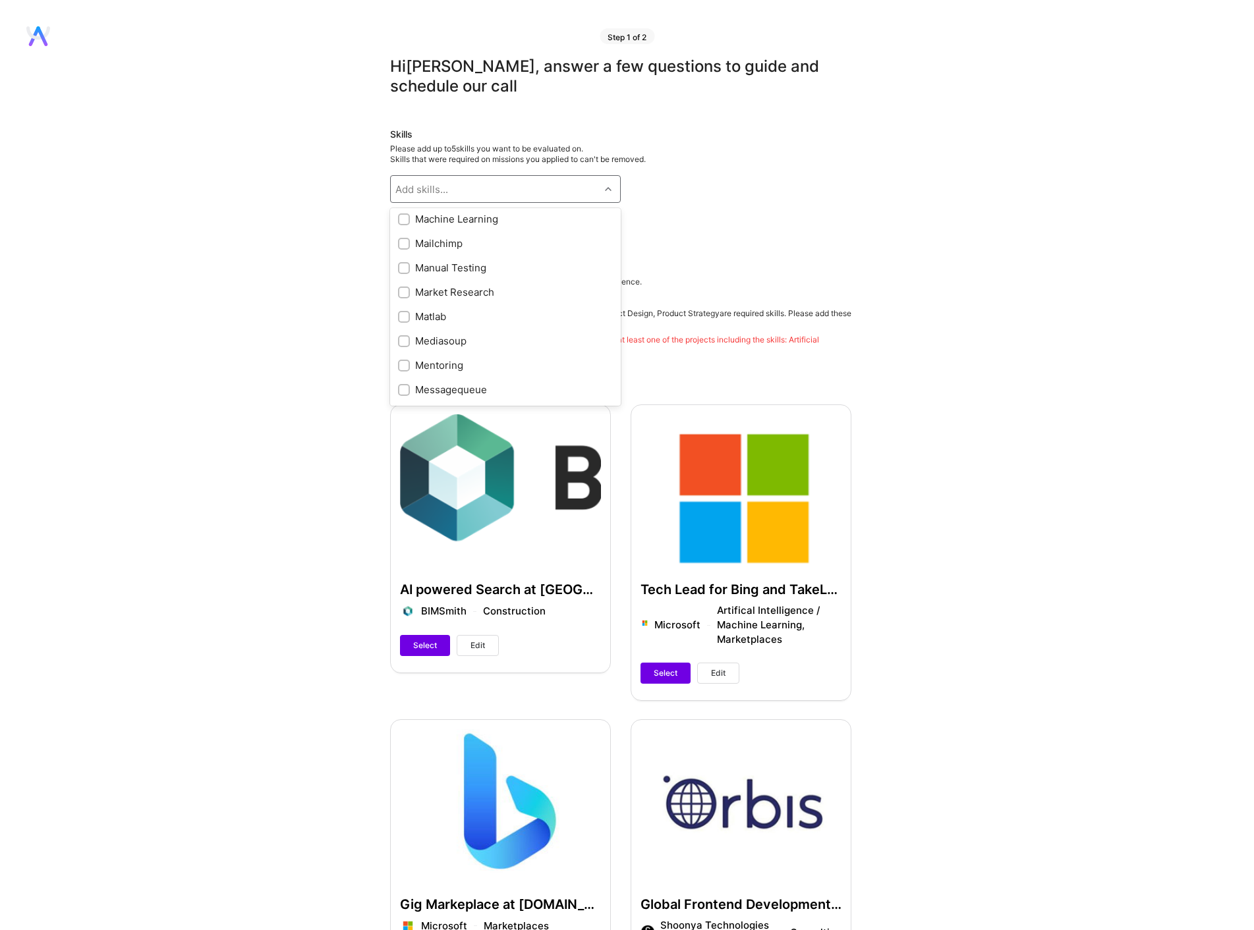
scroll to position [4283, 0]
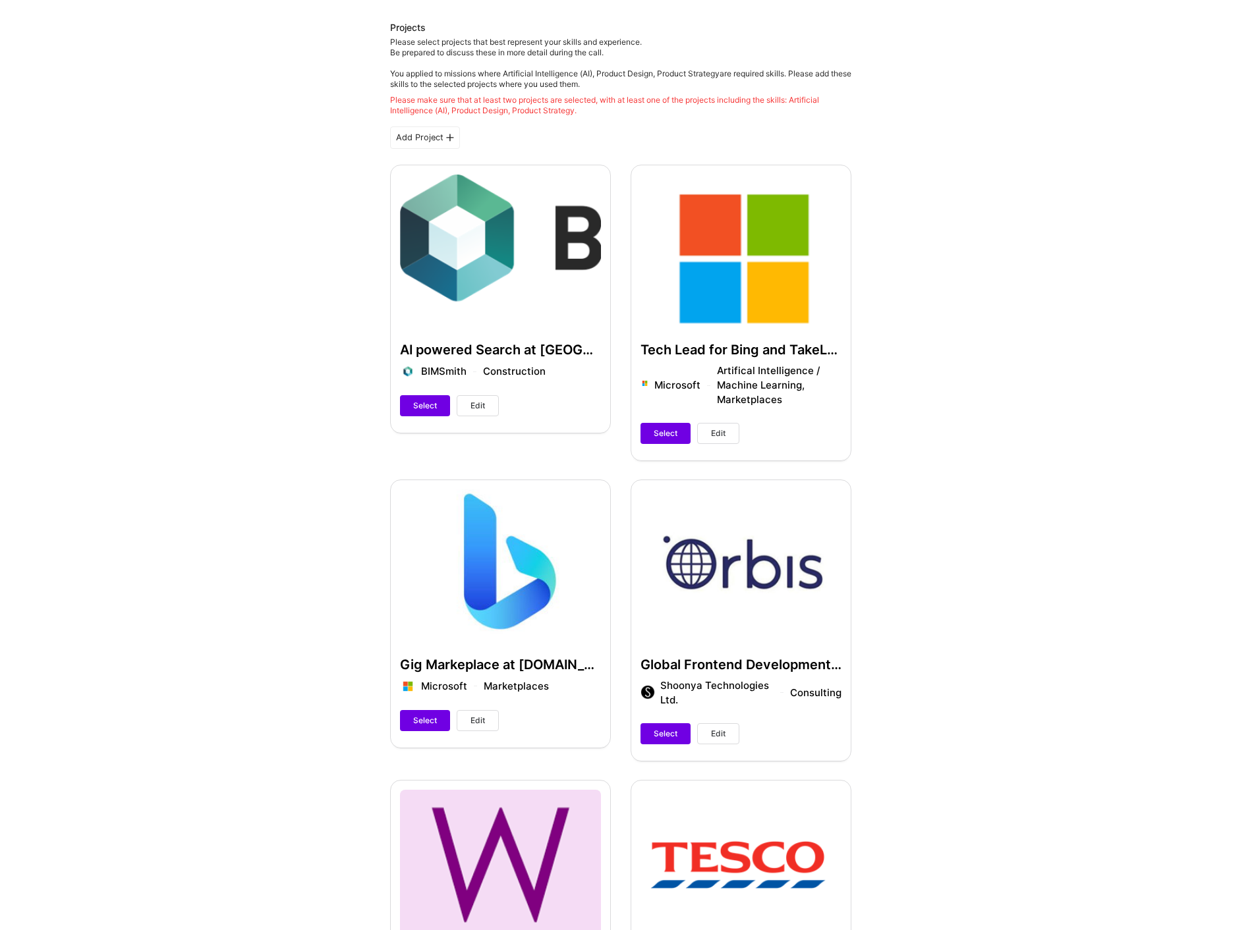
scroll to position [264, 0]
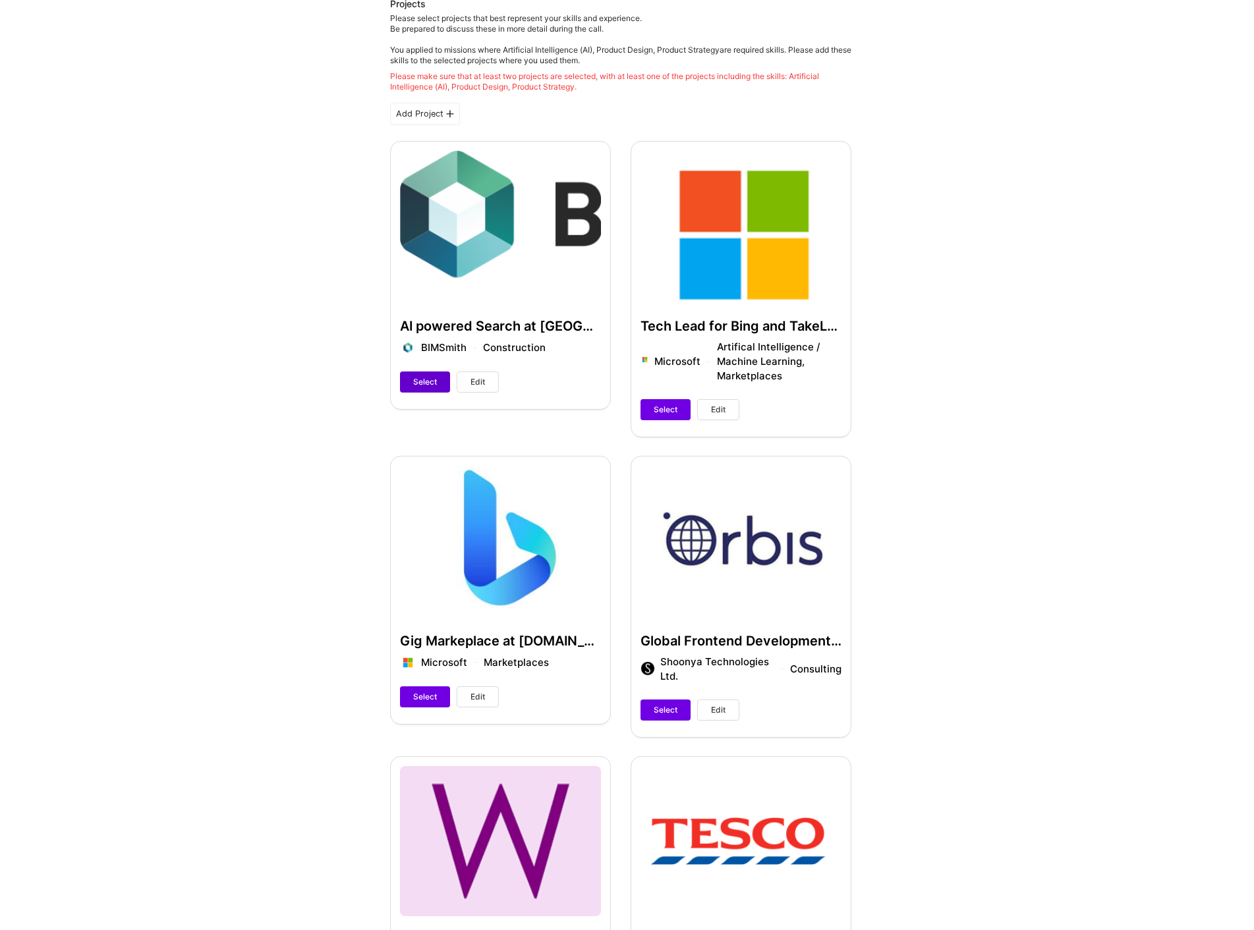
click at [430, 384] on span "Select" at bounding box center [425, 382] width 24 height 12
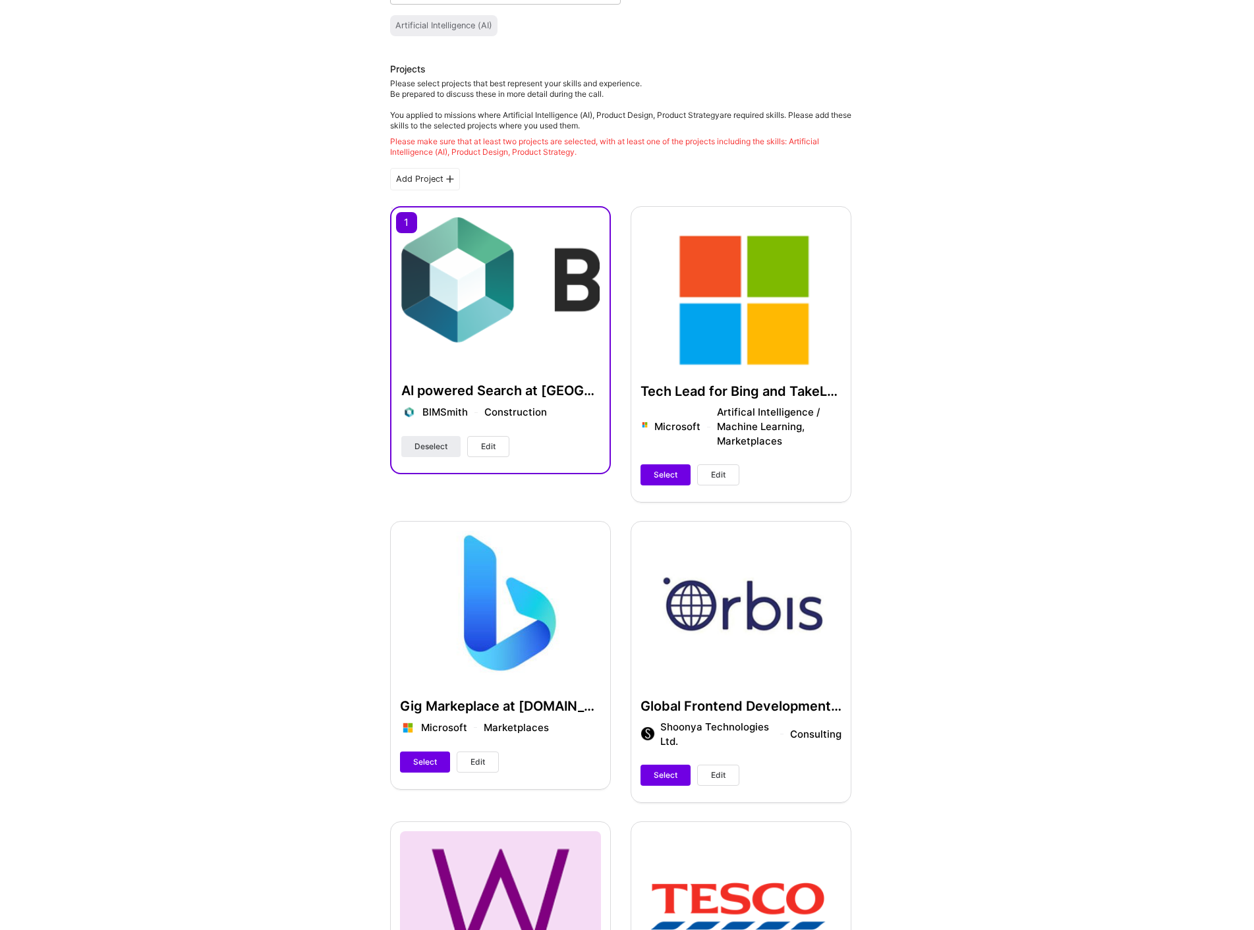
scroll to position [198, 0]
click at [658, 473] on span "Select" at bounding box center [666, 476] width 24 height 12
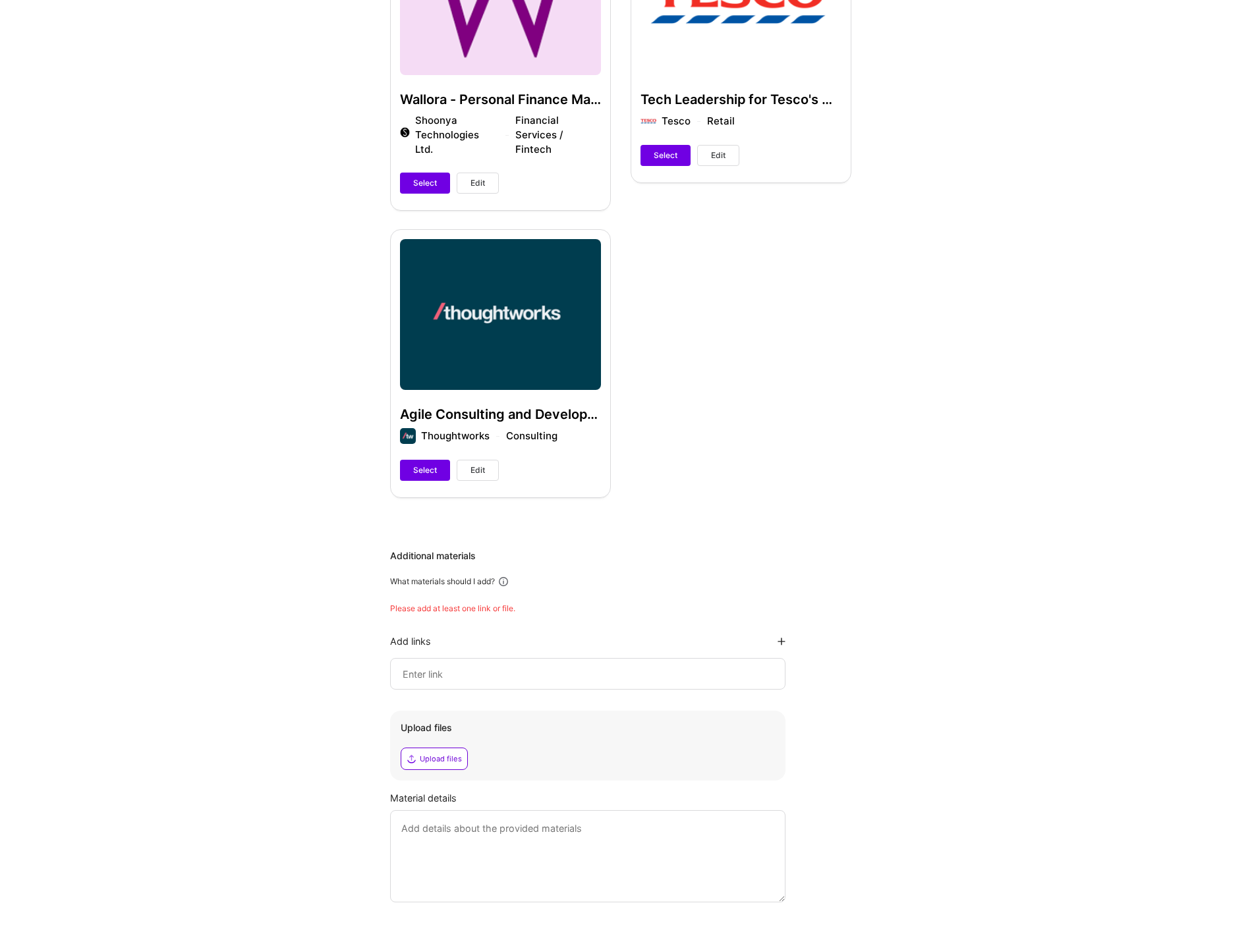
scroll to position [1176, 0]
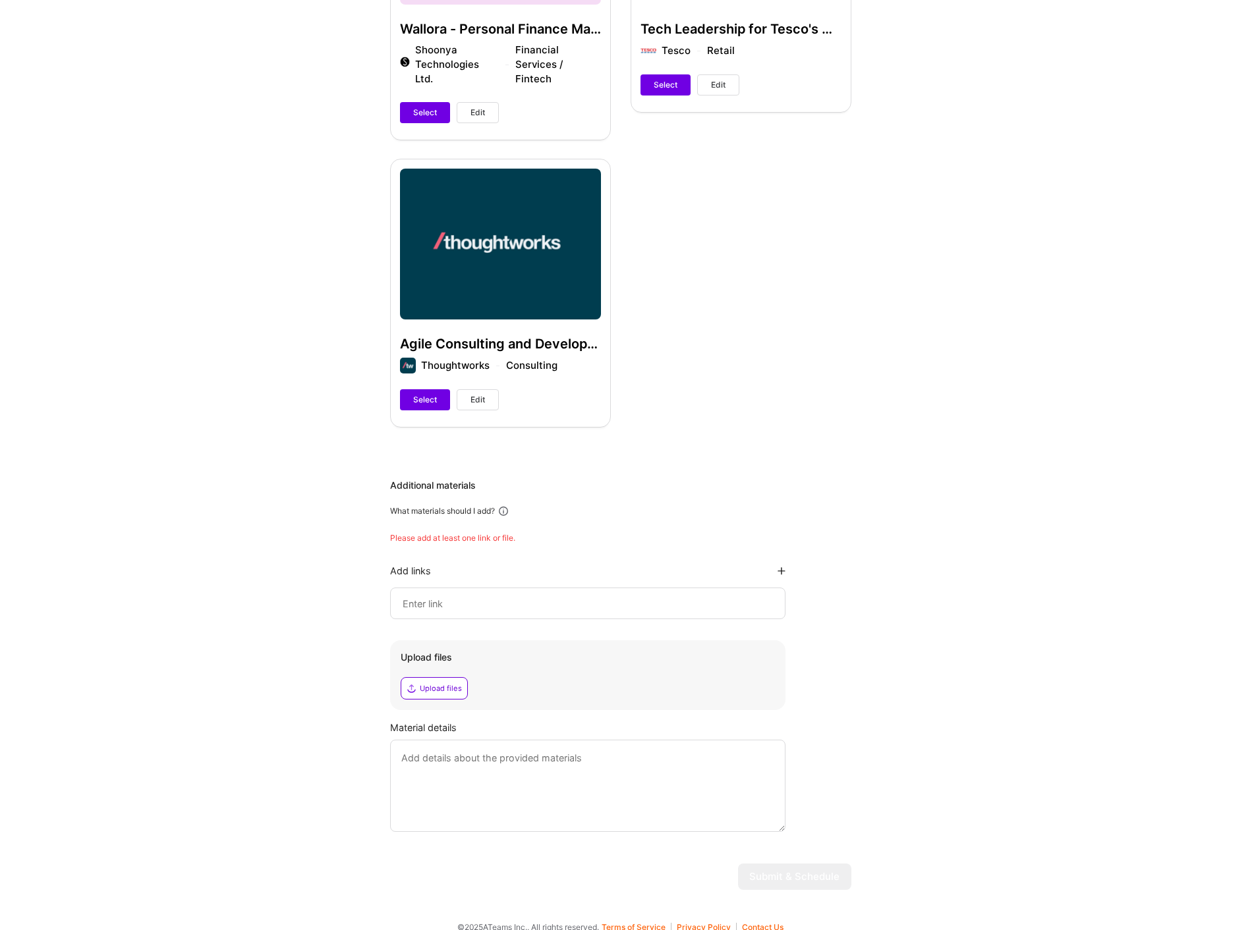
click at [527, 596] on input at bounding box center [587, 604] width 373 height 16
click at [560, 596] on input at bounding box center [587, 604] width 373 height 16
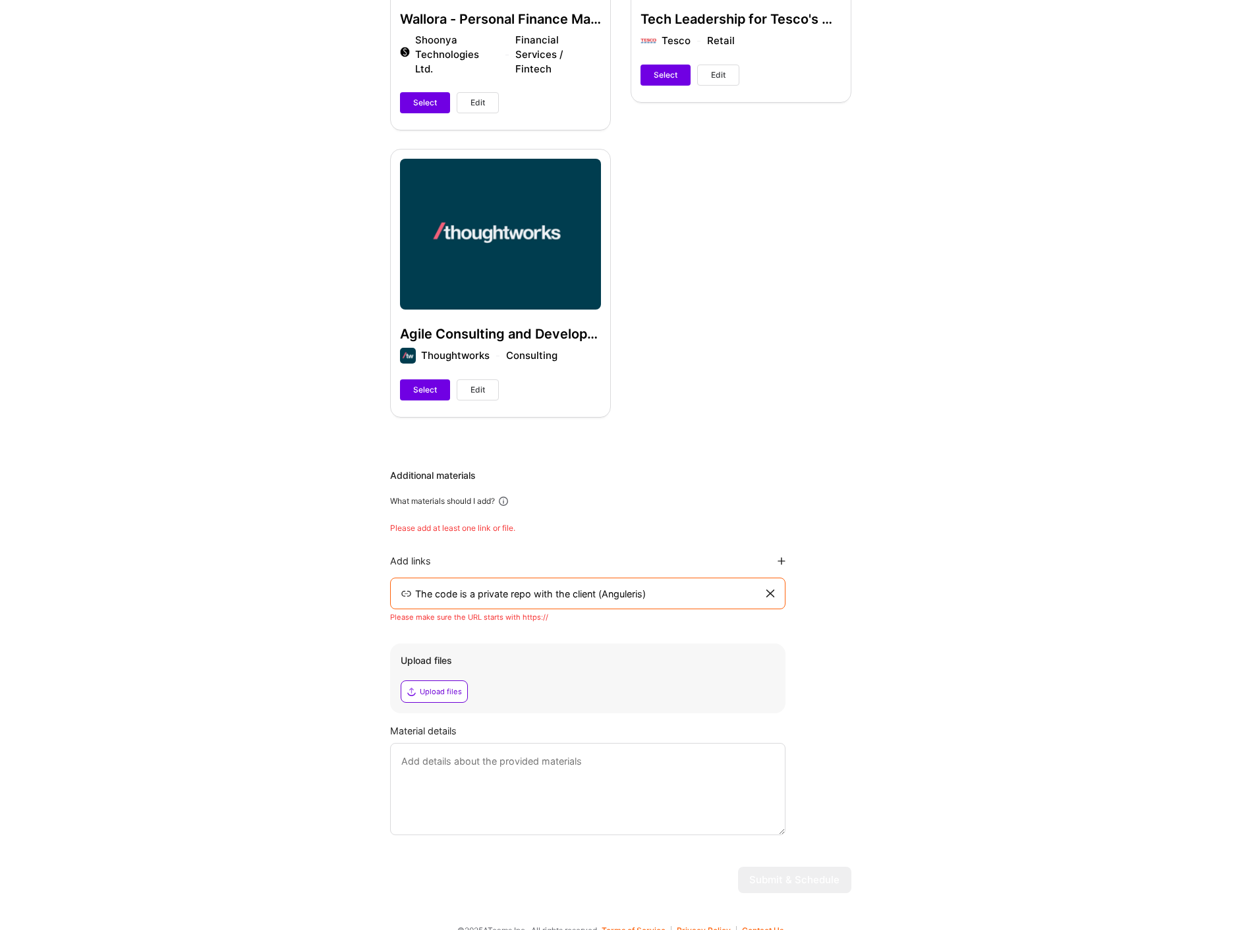
scroll to position [1189, 0]
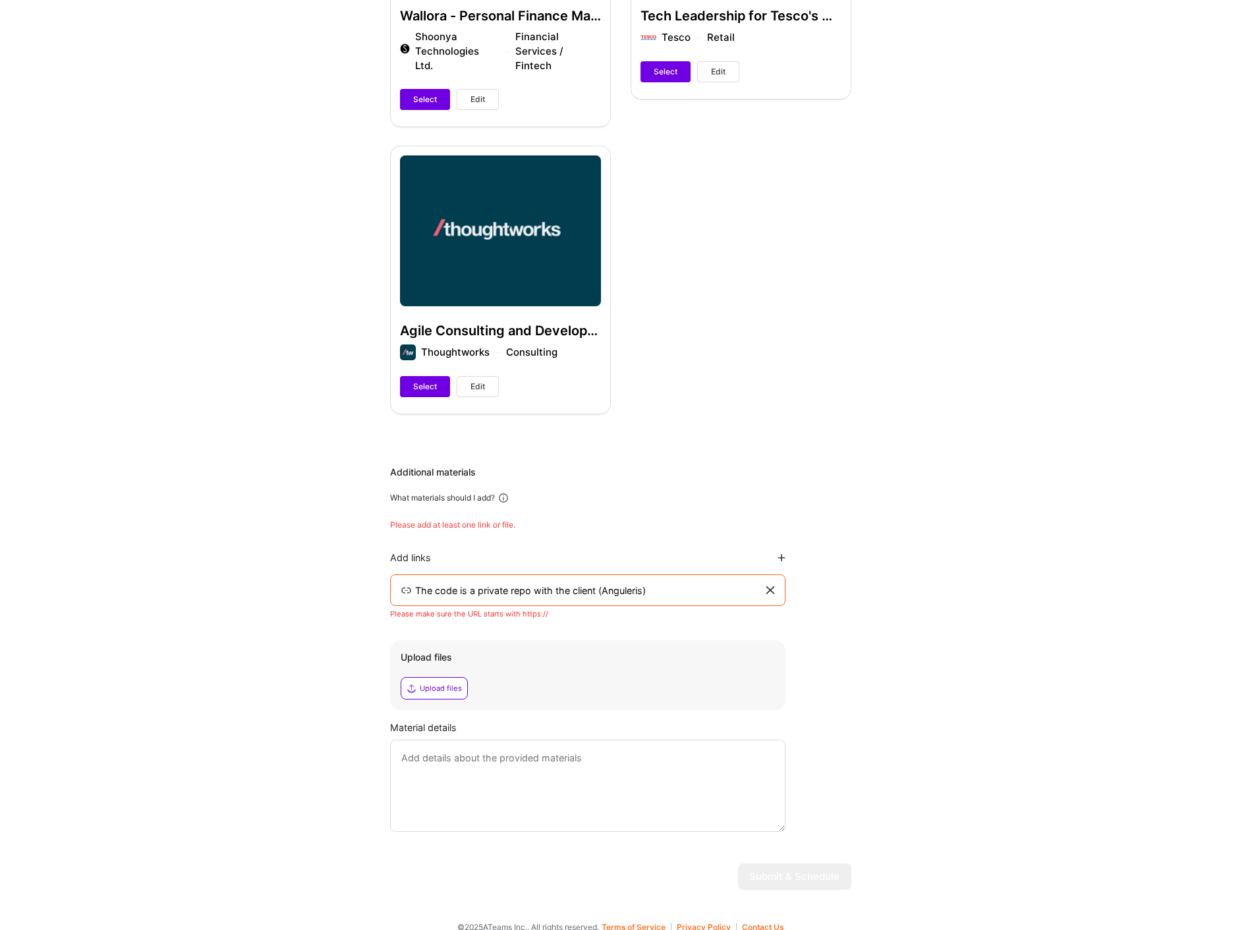
type input "The code is a private repo with the client (Anguleris)"
click at [633, 756] on textarea at bounding box center [587, 786] width 395 height 92
drag, startPoint x: 671, startPoint y: 577, endPoint x: 360, endPoint y: 577, distance: 311.7
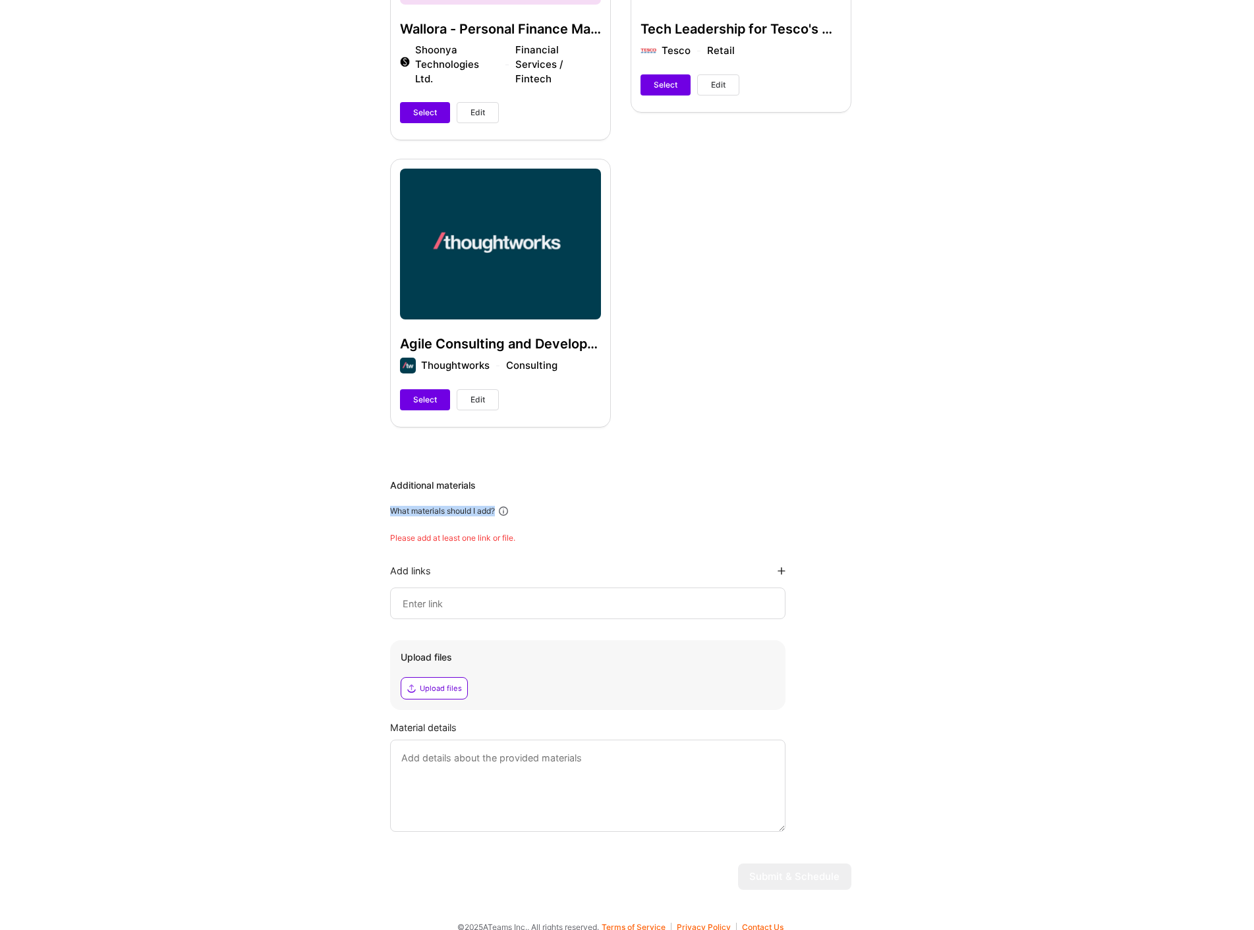
drag, startPoint x: 389, startPoint y: 498, endPoint x: 497, endPoint y: 498, distance: 108.1
copy div "What materials should I add?"
